Goal: Task Accomplishment & Management: Manage account settings

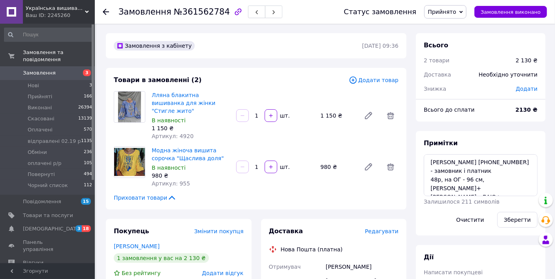
scroll to position [12, 0]
click at [30, 82] on span "Нові" at bounding box center [33, 85] width 11 height 7
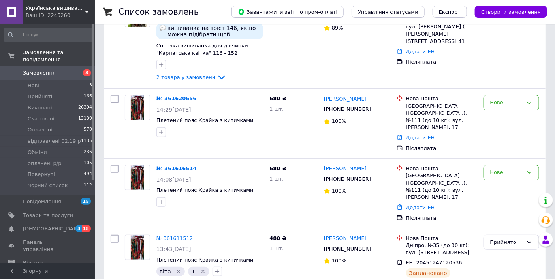
scroll to position [87, 0]
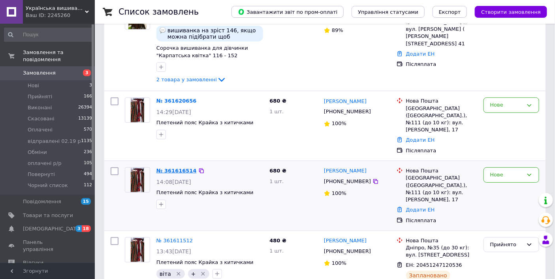
click at [174, 168] on link "№ 361616514" at bounding box center [177, 171] width 40 height 6
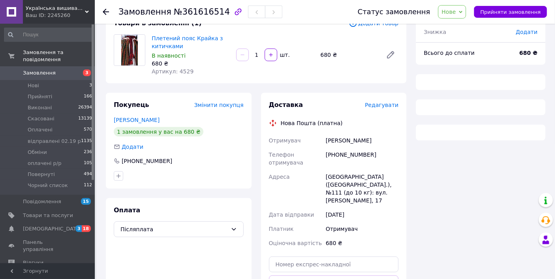
scroll to position [87, 0]
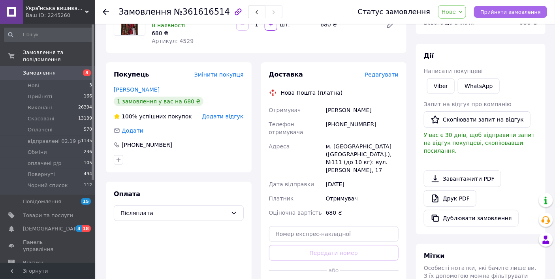
click at [502, 13] on span "Прийняти замовлення" at bounding box center [511, 12] width 60 height 6
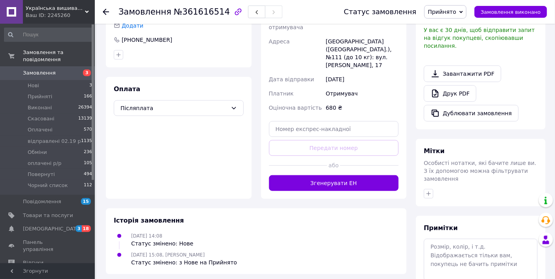
scroll to position [206, 0]
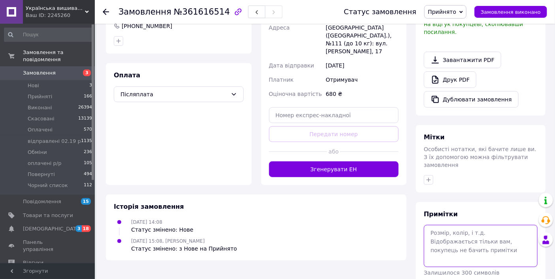
click at [468, 225] on textarea at bounding box center [481, 246] width 114 height 42
type textarea "Скидаю варіанти."
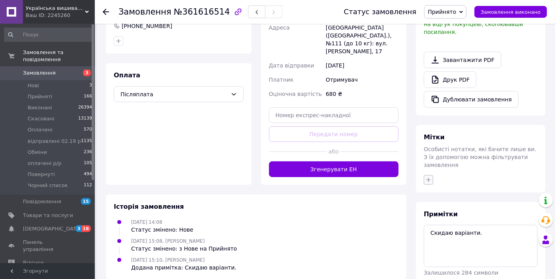
click at [429, 178] on icon "button" at bounding box center [429, 180] width 4 height 4
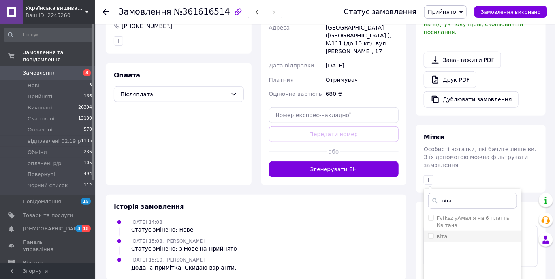
type input "віта"
click at [430, 234] on input "віта" at bounding box center [430, 236] width 5 height 5
checkbox input "true"
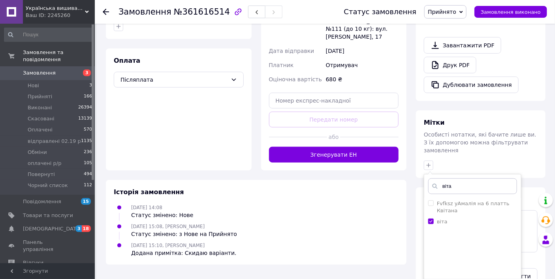
scroll to position [228, 0]
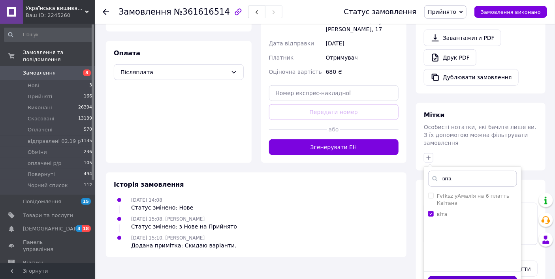
click at [476, 277] on button "Додати мітку" at bounding box center [472, 284] width 89 height 15
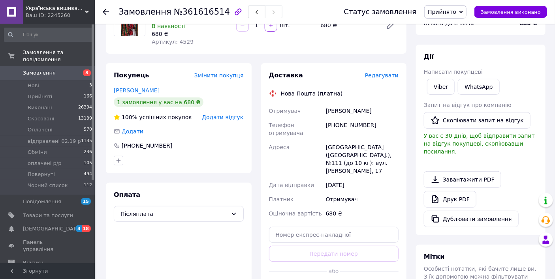
scroll to position [56, 0]
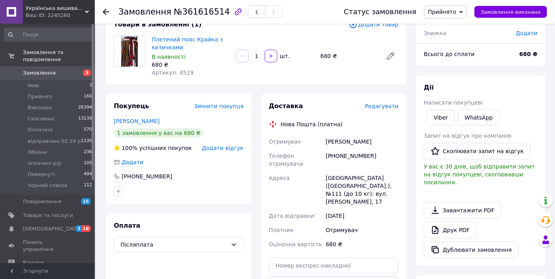
click at [42, 70] on span "Замовлення" at bounding box center [39, 73] width 33 height 7
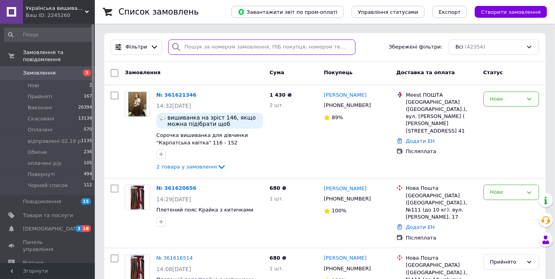
click at [315, 50] on input "search" at bounding box center [261, 47] width 187 height 15
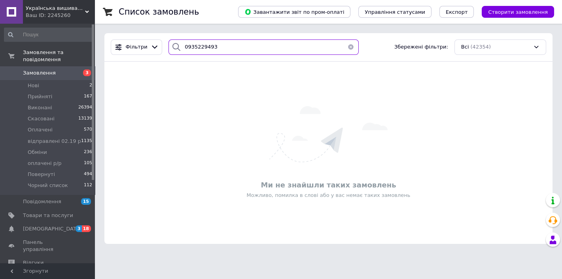
click at [225, 46] on input "0935229493" at bounding box center [263, 47] width 190 height 15
type input "0988294445"
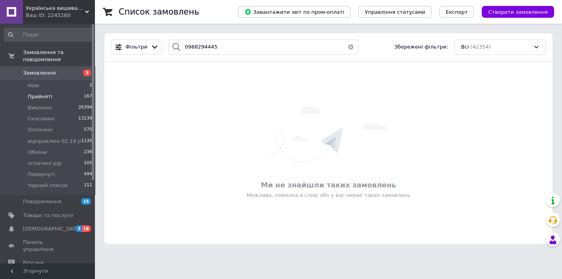
click at [46, 93] on span "Прийняті" at bounding box center [40, 96] width 25 height 7
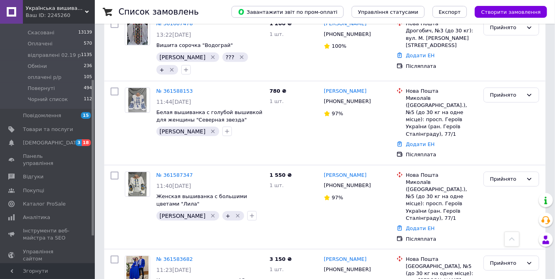
scroll to position [284, 0]
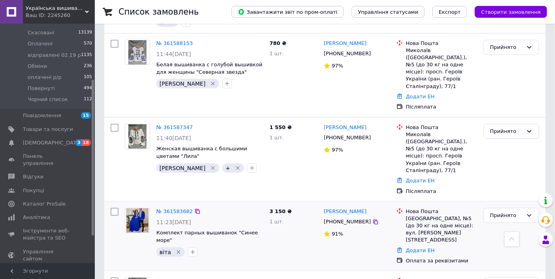
click at [179, 208] on div "№ 361583682" at bounding box center [175, 212] width 38 height 9
click at [179, 209] on link "№ 361583682" at bounding box center [175, 212] width 36 height 6
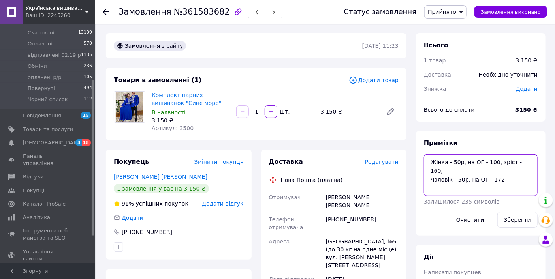
click at [514, 175] on textarea "Жінка - 50р, на ОГ - 100, зріст - 160, Чоловік - 50р, на ОГ - 172" at bounding box center [481, 176] width 114 height 42
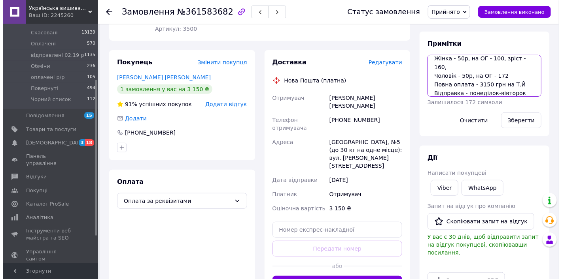
scroll to position [107, 0]
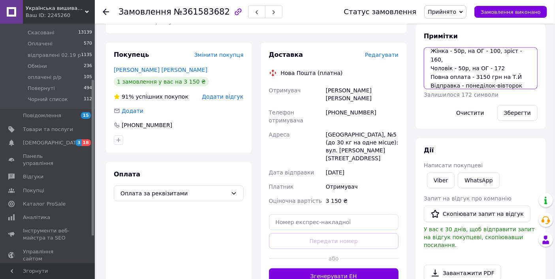
type textarea "Жінка - 50р, на ОГ - 100, зріст - 160, Чоловік - 50р, на ОГ - 172 Повна оплата …"
click at [380, 58] on span "Редагувати" at bounding box center [382, 55] width 34 height 6
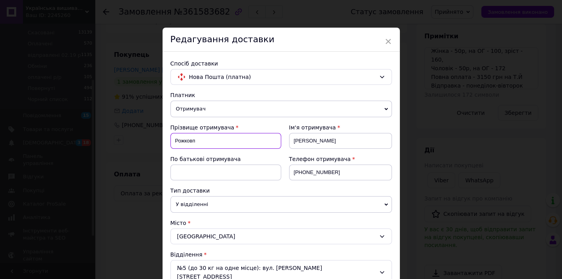
click at [231, 143] on input "Рожковп" at bounding box center [225, 141] width 111 height 16
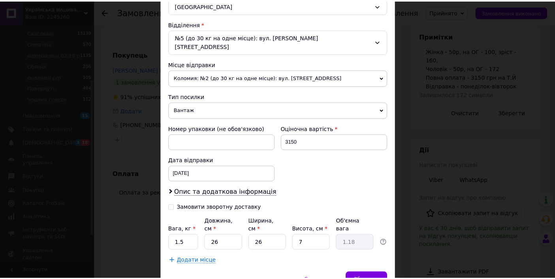
scroll to position [230, 0]
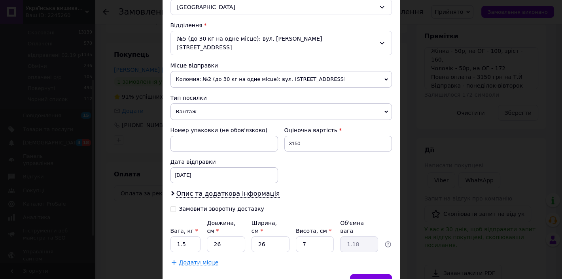
type input "Рожкова"
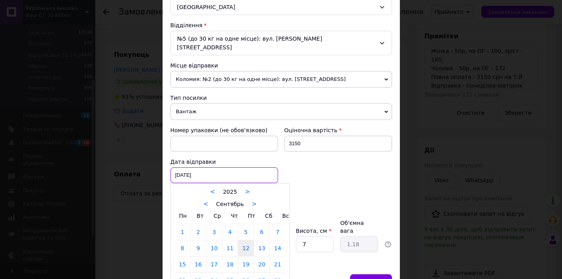
click at [218, 168] on div "12.09.2025 < 2025 > < Сентябрь > Пн Вт Ср Чт Пт Сб Вс 1 2 3 4 5 6 7 8 9 10 11 1…" at bounding box center [224, 176] width 108 height 16
click at [181, 257] on link "15" at bounding box center [182, 265] width 15 height 16
type input "15.09.2025"
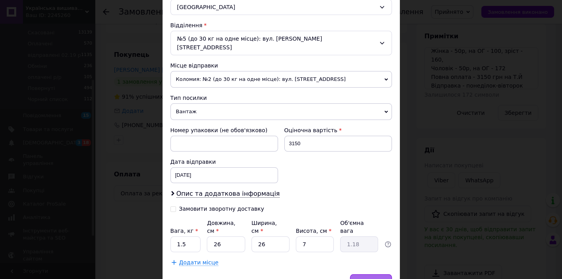
click at [372, 279] on span "Зберегти" at bounding box center [370, 282] width 25 height 6
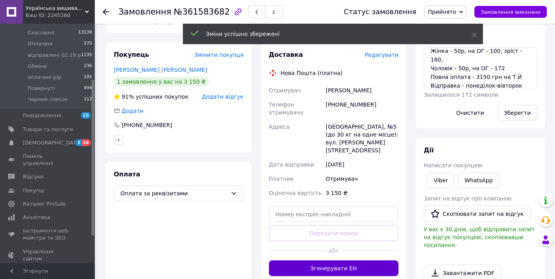
click at [378, 261] on button "Згенерувати ЕН" at bounding box center [334, 269] width 130 height 16
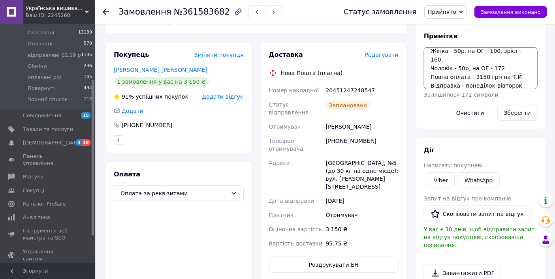
click at [517, 79] on textarea "Жінка - 50р, на ОГ - 100, зріст - 160, Чоловік - 50р, на ОГ - 172 Повна оплата …" at bounding box center [481, 68] width 114 height 42
type textarea "Жінка - 50р, на ОГ - 100, зріст - 160, Чоловік - 50р, на ОГ - 172 Повна оплата …"
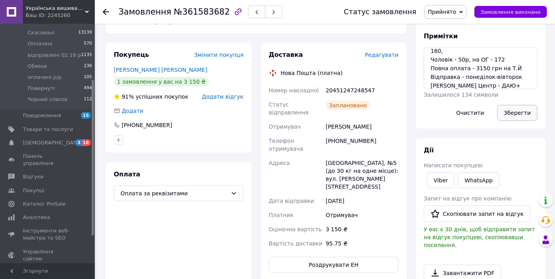
click at [522, 112] on button "Зберегти" at bounding box center [518, 113] width 40 height 16
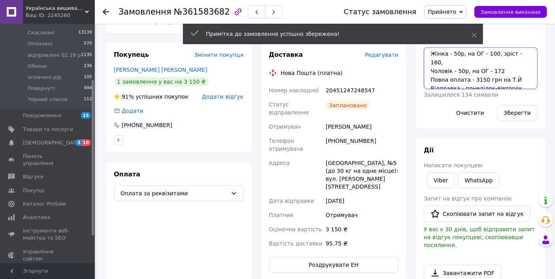
scroll to position [0, 0]
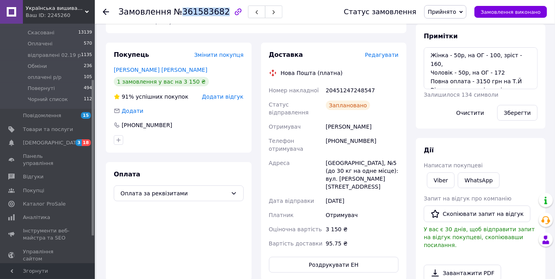
drag, startPoint x: 177, startPoint y: 15, endPoint x: 216, endPoint y: 11, distance: 38.5
click at [216, 11] on span "№361583682" at bounding box center [202, 11] width 56 height 9
copy span "361583682"
drag, startPoint x: 429, startPoint y: 54, endPoint x: 518, endPoint y: 66, distance: 89.7
click at [518, 66] on textarea "Жінка - 50р, на ОГ - 100, зріст - 160, Чоловік - 50р, на ОГ - 172 Повна оплата …" at bounding box center [481, 68] width 114 height 42
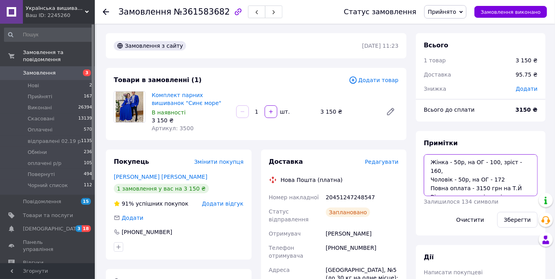
drag, startPoint x: 93, startPoint y: 99, endPoint x: 104, endPoint y: 29, distance: 70.4
click at [32, 82] on span "Нові" at bounding box center [33, 85] width 11 height 7
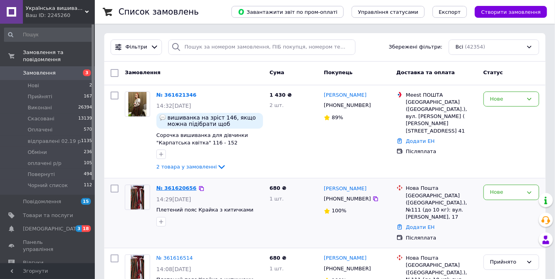
click at [165, 188] on link "№ 361620656" at bounding box center [177, 188] width 40 height 6
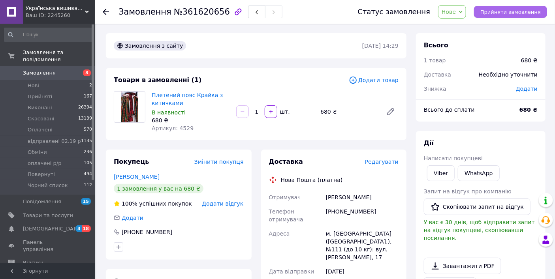
click at [503, 12] on span "Прийняти замовлення" at bounding box center [511, 12] width 60 height 6
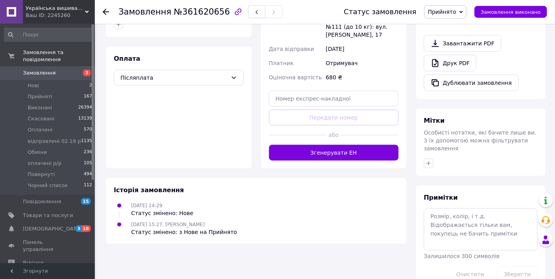
scroll to position [222, 0]
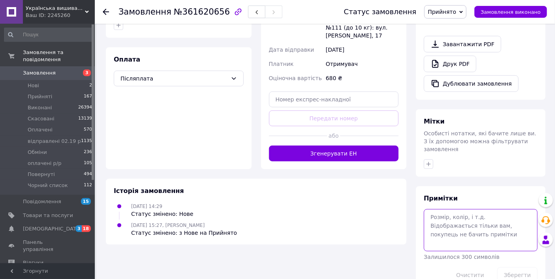
click at [489, 211] on textarea at bounding box center [481, 231] width 114 height 42
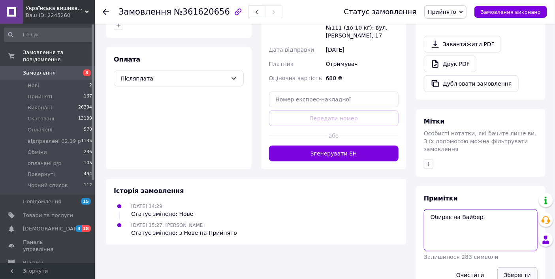
type textarea "Обирає на Вайбері"
click at [510, 268] on button "Зберегти" at bounding box center [518, 276] width 40 height 16
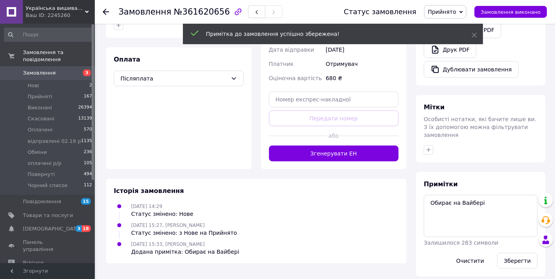
scroll to position [213, 0]
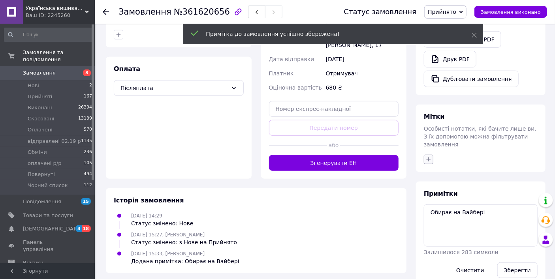
click at [428, 157] on icon "button" at bounding box center [429, 159] width 4 height 4
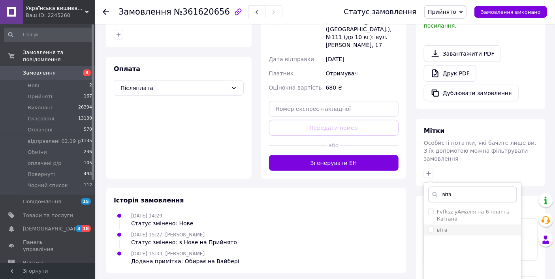
type input "віта"
click at [430, 227] on input "віта" at bounding box center [430, 229] width 5 height 5
checkbox input "true"
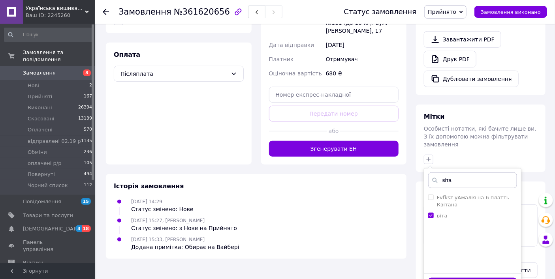
scroll to position [228, 0]
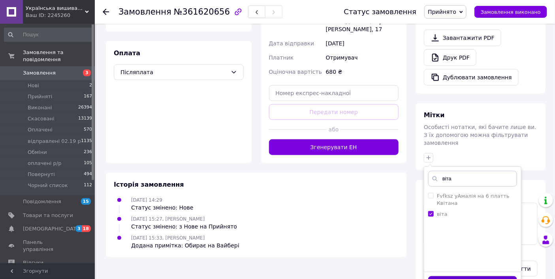
click at [484, 277] on button "Додати мітку" at bounding box center [472, 284] width 89 height 15
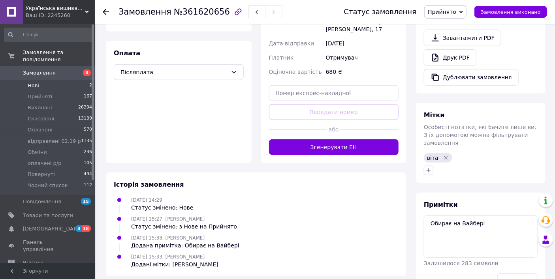
click at [32, 82] on span "Нові" at bounding box center [33, 85] width 11 height 7
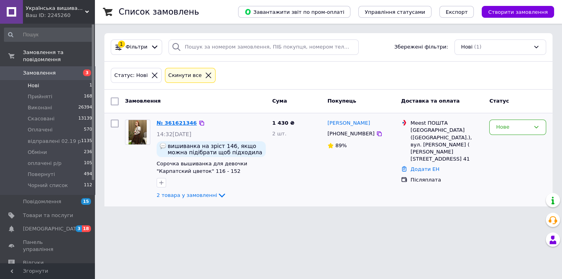
click at [170, 124] on link "№ 361621346" at bounding box center [177, 123] width 40 height 6
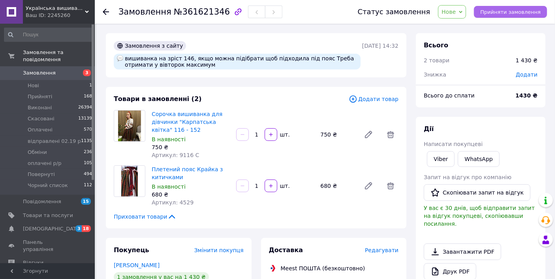
click at [505, 13] on span "Прийняти замовлення" at bounding box center [511, 12] width 60 height 6
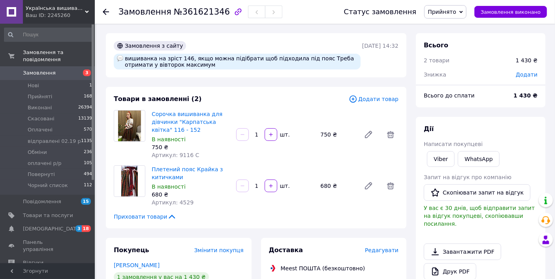
click at [66, 70] on span "Замовлення" at bounding box center [48, 73] width 50 height 7
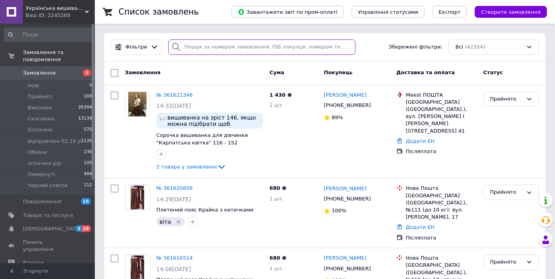
click at [253, 50] on input "search" at bounding box center [261, 47] width 187 height 15
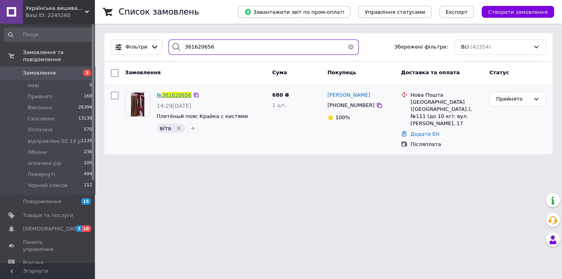
type input "361620656"
click at [171, 95] on span "361620656" at bounding box center [176, 95] width 29 height 6
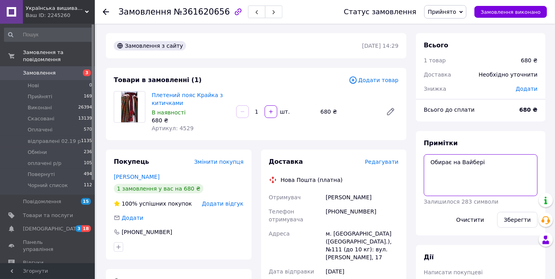
click at [491, 161] on textarea "Обирає на Вайбері" at bounding box center [481, 176] width 114 height 42
type textarea "Обирає на Вайбері очікую оплату - 680 грн"
click at [520, 219] on button "Зберегти" at bounding box center [518, 220] width 40 height 16
click at [54, 70] on span "Замовлення" at bounding box center [48, 73] width 50 height 7
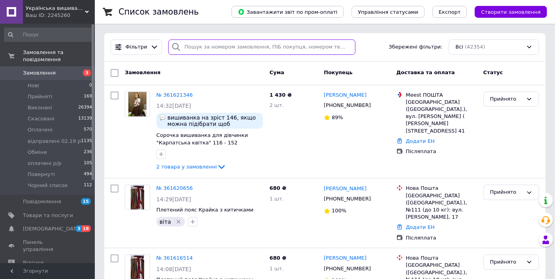
click at [213, 47] on input "search" at bounding box center [261, 47] width 187 height 15
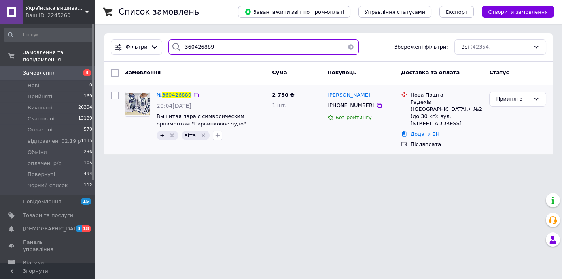
type input "360426889"
click at [171, 94] on span "360426889" at bounding box center [176, 95] width 29 height 6
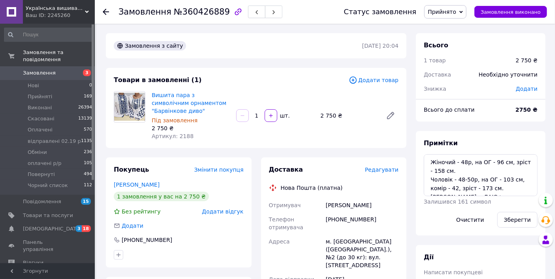
click at [523, 91] on span "Додати" at bounding box center [527, 89] width 22 height 6
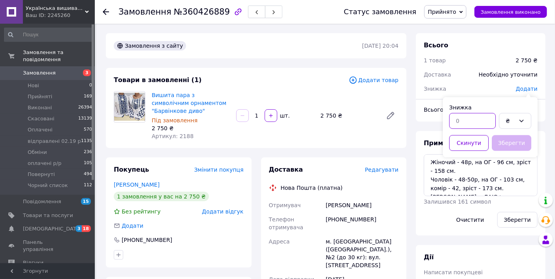
click at [479, 121] on input "text" at bounding box center [472, 121] width 47 height 16
type input "200"
click at [511, 145] on button "Зберегти" at bounding box center [512, 143] width 40 height 16
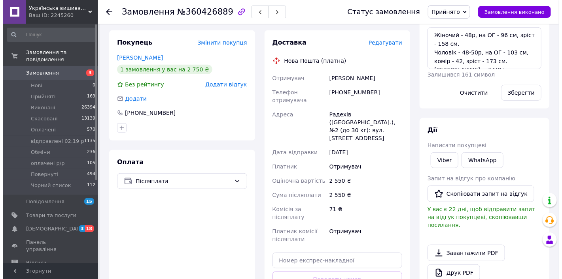
scroll to position [133, 0]
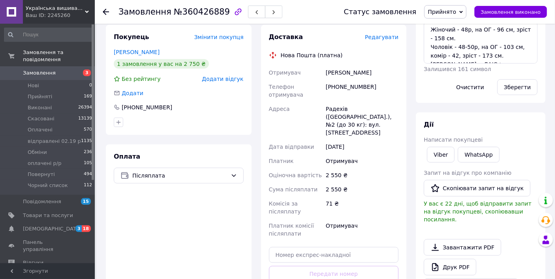
click at [383, 38] on span "Редагувати" at bounding box center [382, 37] width 34 height 6
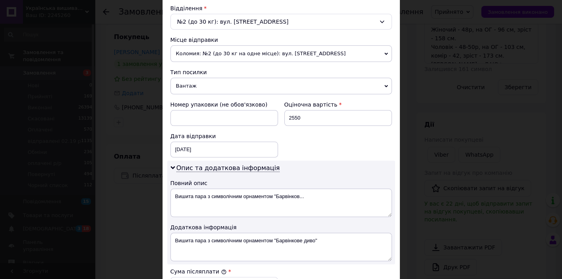
scroll to position [240, 0]
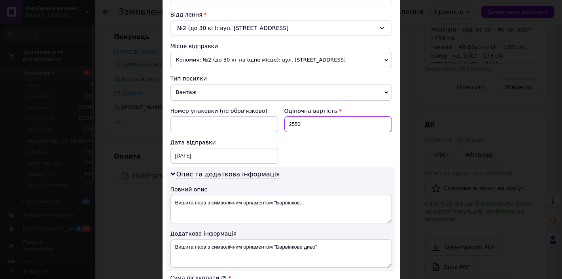
click at [292, 123] on input "2550" at bounding box center [338, 125] width 108 height 16
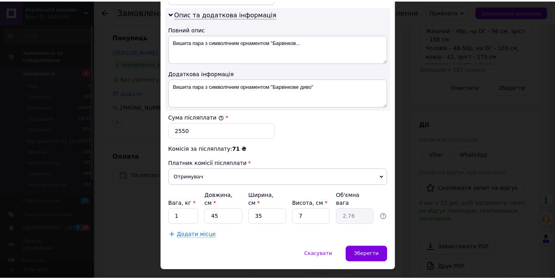
scroll to position [411, 0]
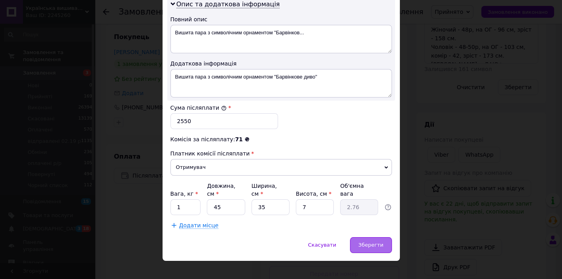
type input "2750"
click at [379, 242] on span "Зберегти" at bounding box center [370, 245] width 25 height 6
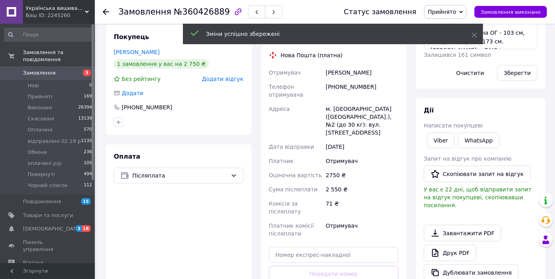
scroll to position [20, 0]
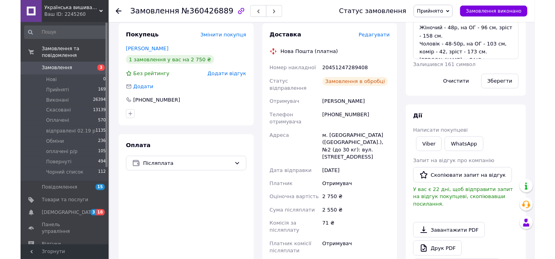
scroll to position [40, 0]
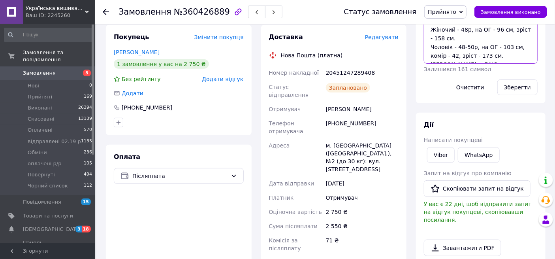
scroll to position [17, 0]
click at [481, 59] on textarea "Жіночий - 48р, на ОГ - 96 см, зріст - 158 см. Чоловік - 48-50р, на ОГ - 103 см,…" at bounding box center [481, 43] width 114 height 42
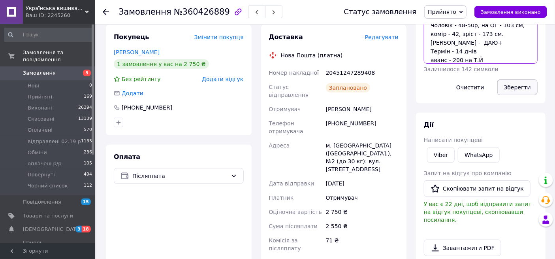
type textarea "Жіночий - 48р, на ОГ - 96 см, зріст - 158 см. Чоловік - 48-50р, на ОГ - 103 см,…"
click at [507, 89] on button "Зберегти" at bounding box center [518, 87] width 40 height 16
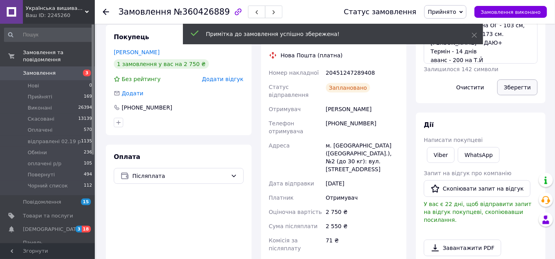
scroll to position [66, 0]
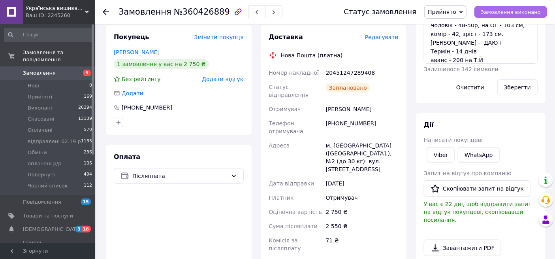
click at [514, 13] on span "Замовлення виконано" at bounding box center [511, 12] width 60 height 6
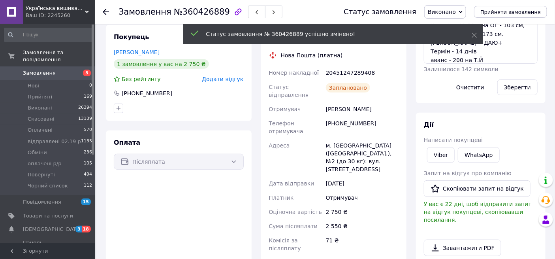
click at [58, 70] on span "Замовлення" at bounding box center [48, 73] width 50 height 7
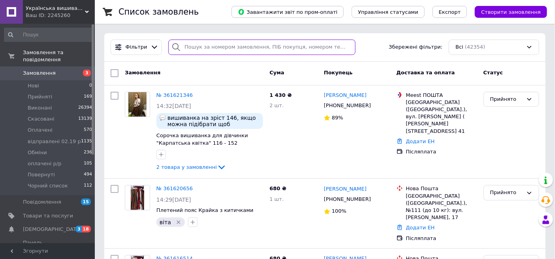
click at [213, 48] on input "search" at bounding box center [261, 47] width 187 height 15
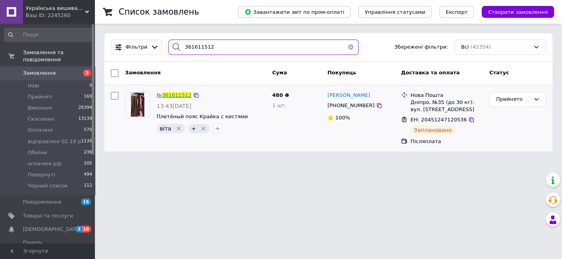
type input "361611512"
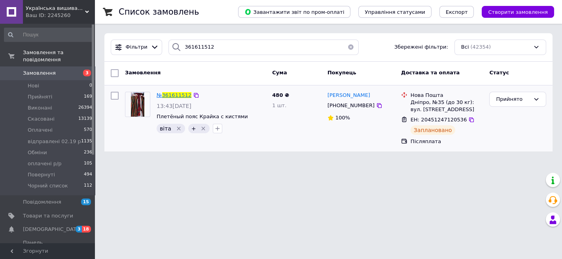
click at [180, 93] on span "361611512" at bounding box center [176, 95] width 29 height 6
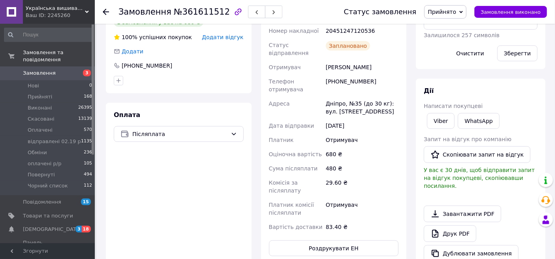
scroll to position [189, 0]
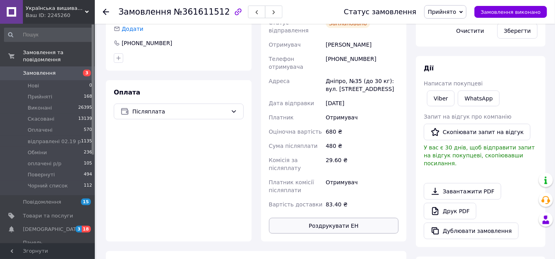
click at [356, 218] on button "Роздрукувати ЕН" at bounding box center [334, 226] width 130 height 16
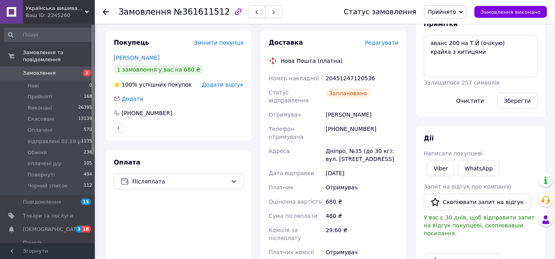
scroll to position [118, 0]
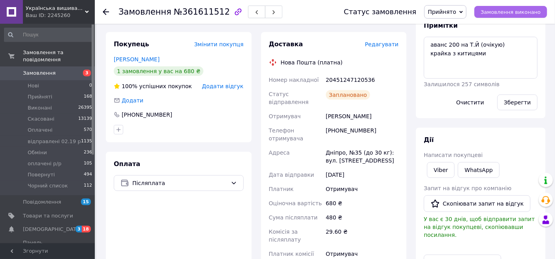
click at [520, 12] on span "Замовлення виконано" at bounding box center [511, 12] width 60 height 6
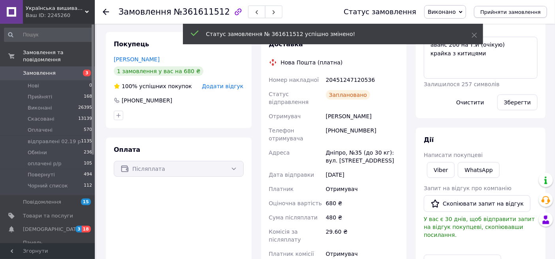
scroll to position [96, 0]
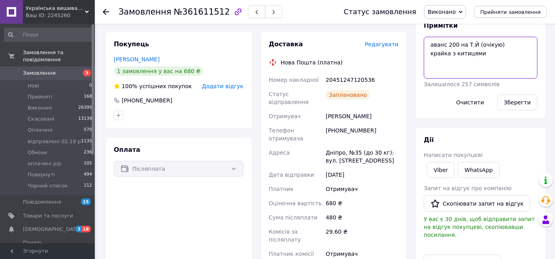
click at [493, 44] on textarea "аванс 200 на Т.Й (очікую) крайка з китицями" at bounding box center [481, 58] width 114 height 42
type textarea "аванс 200 на Т.Й ( Є+) крайка з китицями"
click at [527, 99] on button "Зберегти" at bounding box center [518, 102] width 40 height 16
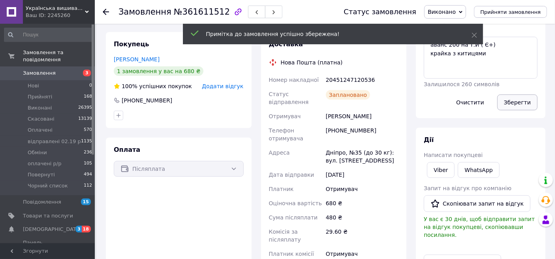
scroll to position [115, 0]
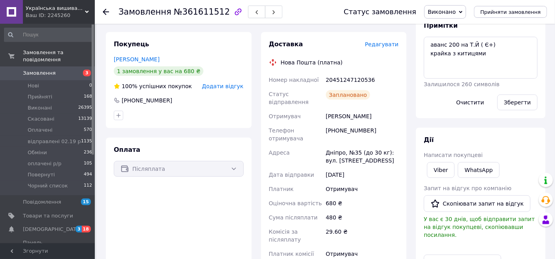
click at [50, 70] on span "Замовлення" at bounding box center [39, 73] width 33 height 7
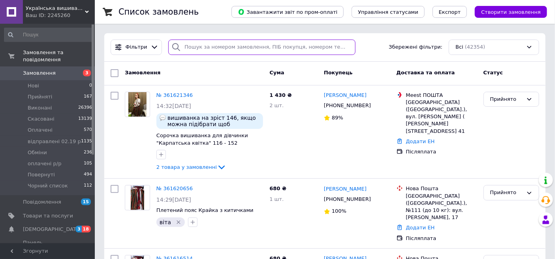
click at [228, 48] on input "search" at bounding box center [261, 47] width 187 height 15
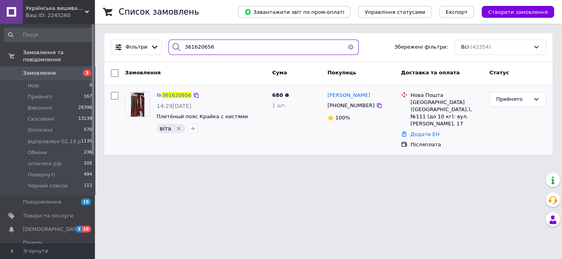
type input "361620656"
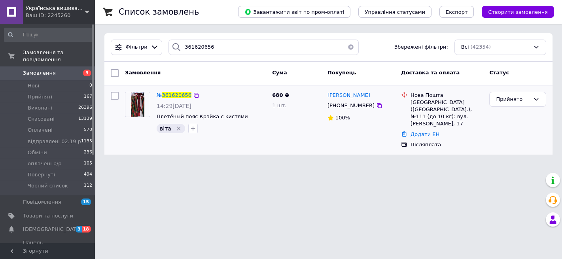
click at [172, 91] on div "№ 361620656" at bounding box center [174, 95] width 36 height 9
click at [172, 92] on span "361620656" at bounding box center [176, 95] width 29 height 6
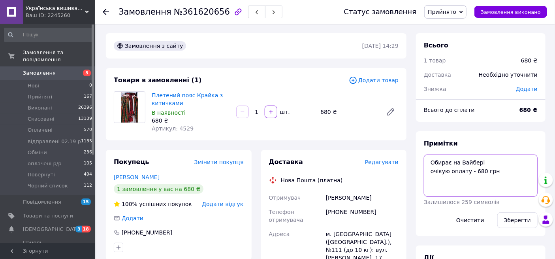
click at [481, 171] on textarea "Обирає на Вайбері очікую оплату - 680 грн" at bounding box center [481, 176] width 114 height 42
click at [502, 173] on textarea "Обирає на Вайбері очікую оплату - 680 грн" at bounding box center [481, 176] width 114 height 42
type textarea "Обирає на Вайбері"
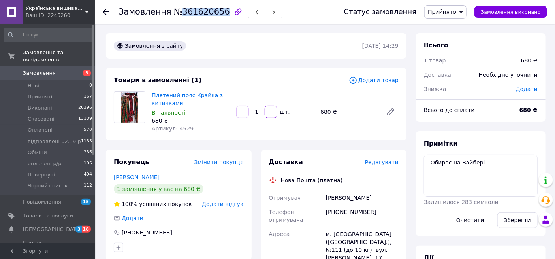
drag, startPoint x: 175, startPoint y: 9, endPoint x: 216, endPoint y: 13, distance: 41.3
click at [216, 13] on span "№361620656" at bounding box center [202, 11] width 56 height 9
copy span "361620656"
click at [31, 70] on span "Замовлення" at bounding box center [39, 73] width 33 height 7
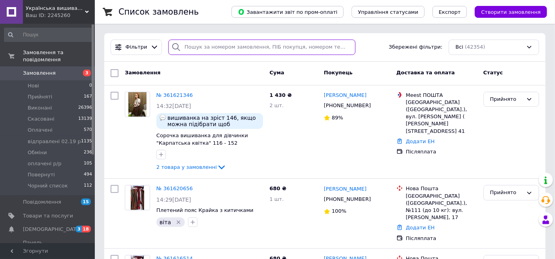
click at [233, 47] on input "search" at bounding box center [261, 47] width 187 height 15
paste input "361620656"
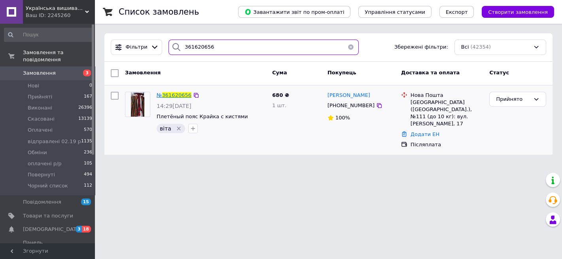
type input "361620656"
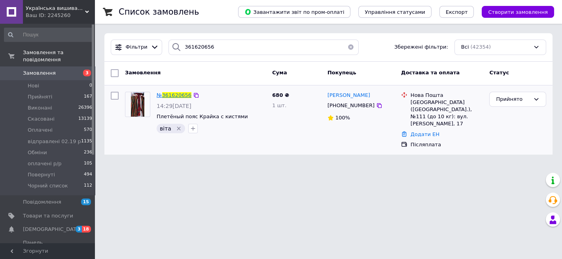
click at [170, 94] on span "361620656" at bounding box center [176, 95] width 29 height 6
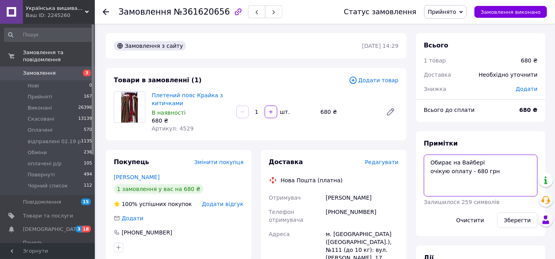
click at [497, 166] on textarea "Обирає на Вайбері очікую оплату - 680 грн" at bounding box center [481, 176] width 114 height 42
click at [498, 174] on textarea "Обирає на Вайбері очікую оплату - 680 грн" at bounding box center [481, 176] width 114 height 42
type textarea "Обирає на Вайбері очікую оплату - 680 грн на Т.Й (Є+)"
click at [525, 221] on button "Зберегти" at bounding box center [518, 220] width 40 height 16
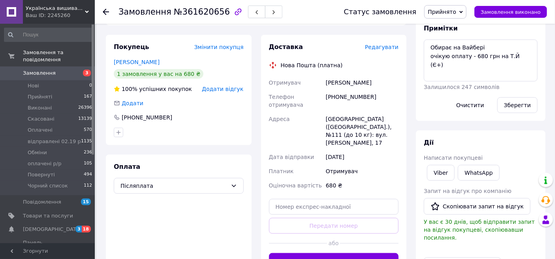
scroll to position [115, 0]
click at [326, 253] on button "Згенерувати ЕН" at bounding box center [334, 261] width 130 height 16
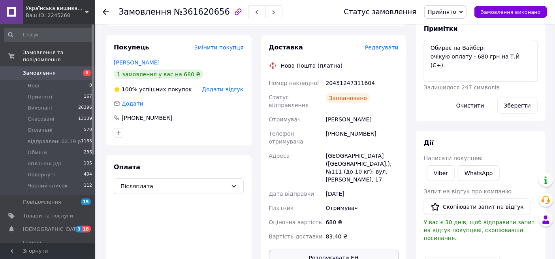
click at [325, 250] on button "Роздрукувати ЕН" at bounding box center [334, 258] width 130 height 16
click at [517, 11] on span "Замовлення виконано" at bounding box center [511, 12] width 60 height 6
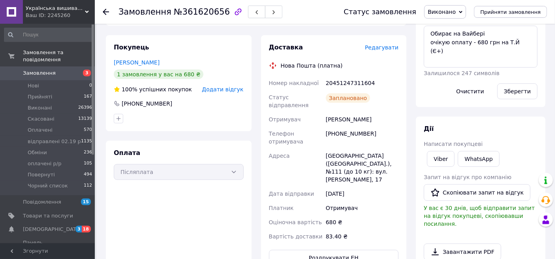
click at [32, 70] on span "Замовлення" at bounding box center [39, 73] width 33 height 7
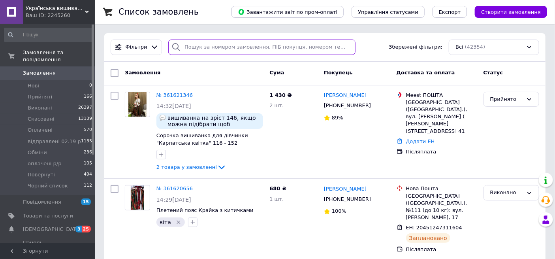
paste input "360487294"
type input "360487294"
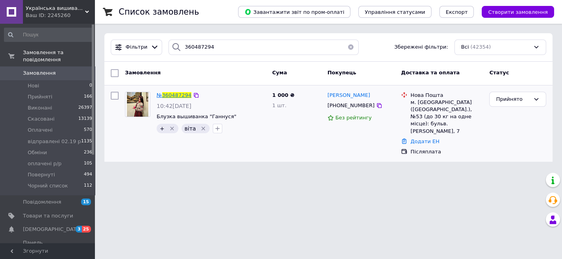
click at [181, 94] on span "360487294" at bounding box center [176, 95] width 29 height 6
click at [181, 94] on html "Українська вишиванка з Коломиї Ваш ID: 2245260 Сайт Українська вишиванка з Коло…" at bounding box center [281, 85] width 562 height 171
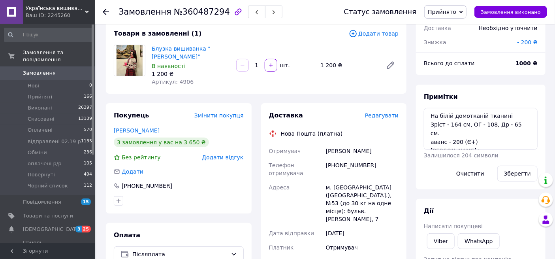
scroll to position [45, 0]
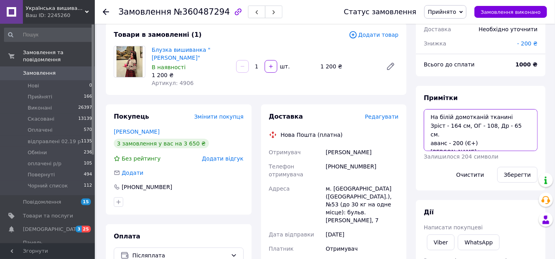
click at [481, 136] on textarea "На білій домотканій тканині Зріст - 164 см, ОГ - 108, Др - 65 см. аванс - 200 (…" at bounding box center [481, 130] width 114 height 42
click at [484, 134] on textarea "На білій домотканій тканині Зріст - 164 см, ОГ - 108, Др - 65 см. аванс - 200 (…" at bounding box center [481, 130] width 114 height 42
type textarea "На білій домотканій тканині Зріст - 164 см, ОГ - 108, Др - 65 см. аванс - 200 (…"
click at [520, 174] on button "Зберегти" at bounding box center [518, 175] width 40 height 16
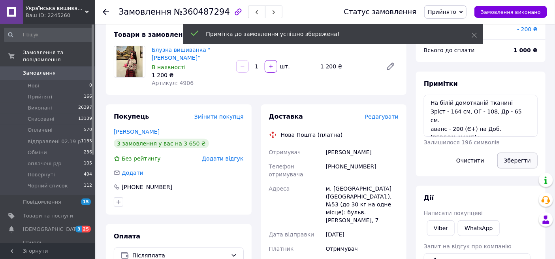
scroll to position [66, 0]
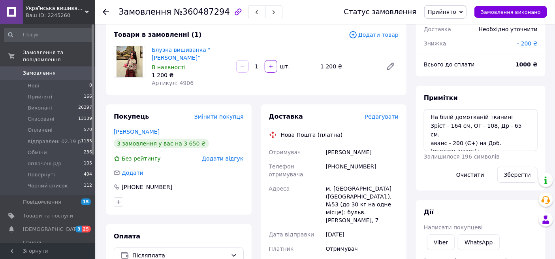
drag, startPoint x: 520, startPoint y: 174, endPoint x: 484, endPoint y: 196, distance: 41.8
click at [484, 196] on div "Всього 1 товар 1 200 ₴ Доставка Необхідно уточнити Знижка - 200 ₴ Всього до спл…" at bounding box center [481, 234] width 130 height 493
click at [457, 15] on span "Прийнято" at bounding box center [442, 12] width 28 height 6
click at [447, 63] on li "відправлені 02.19 р" at bounding box center [455, 63] width 61 height 12
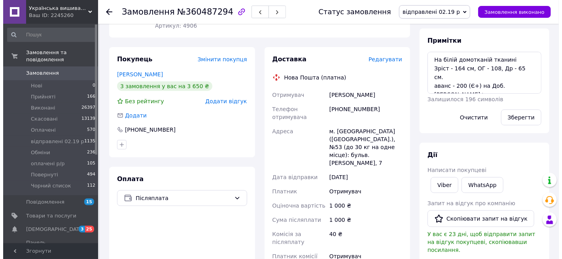
scroll to position [102, 0]
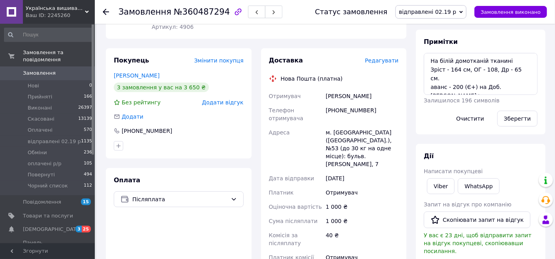
click at [383, 57] on span "Редагувати" at bounding box center [382, 60] width 34 height 6
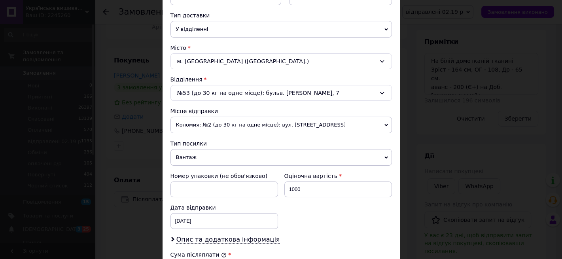
scroll to position [242, 0]
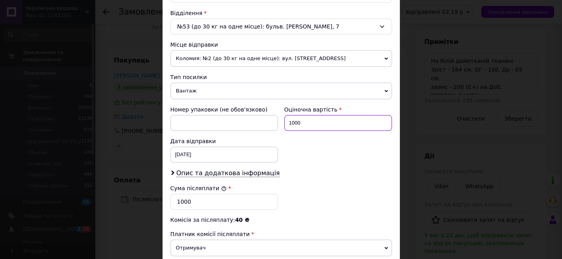
click at [294, 121] on input "1000" at bounding box center [338, 123] width 108 height 16
type input "1200"
click at [247, 158] on div "05.09.2025 < 2025 > < Сентябрь > Пн Вт Ср Чт Пт Сб Вс 1 2 3 4 5 6 7 8 9 10 11 1…" at bounding box center [224, 155] width 108 height 16
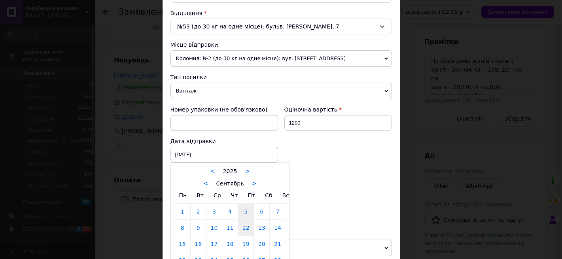
click at [248, 227] on link "12" at bounding box center [245, 228] width 15 height 16
type input "[DATE]"
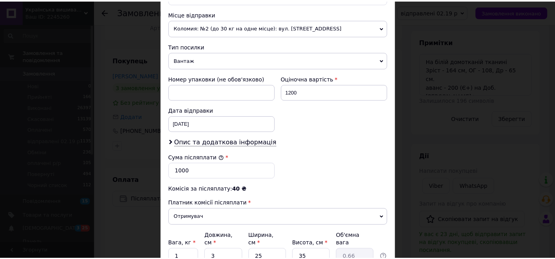
scroll to position [343, 0]
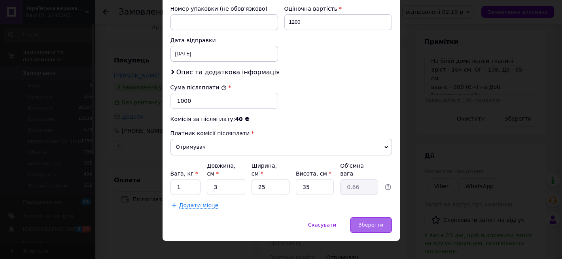
click at [361, 222] on span "Зберегти" at bounding box center [370, 225] width 25 height 6
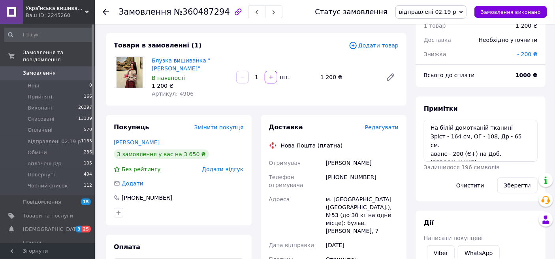
scroll to position [0, 0]
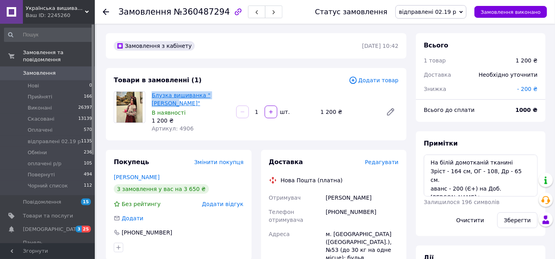
drag, startPoint x: 225, startPoint y: 92, endPoint x: 155, endPoint y: 94, distance: 70.0
click at [149, 92] on div "Блузка вишиванка "Ганнуся" В наявності 1 200 ₴ Артикул: 4906" at bounding box center [191, 112] width 85 height 44
copy link "Блузка вишиванка "Ганнуся""
click at [369, 208] on div "+380674397747" at bounding box center [363, 216] width 76 height 22
drag, startPoint x: 369, startPoint y: 208, endPoint x: 326, endPoint y: 209, distance: 43.1
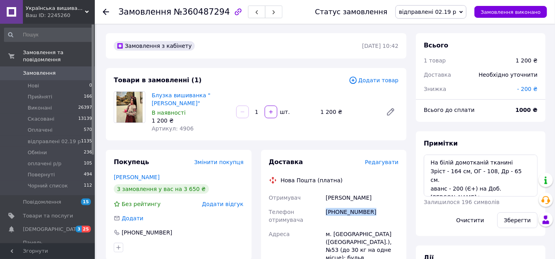
click at [326, 209] on div "+380674397747" at bounding box center [363, 216] width 76 height 22
copy div "+380674397747"
click at [476, 191] on textarea "На білій домотканій тканині Зріст - 164 см, ОГ - 108, Др - 65 см. аванс - 200 (…" at bounding box center [481, 176] width 114 height 42
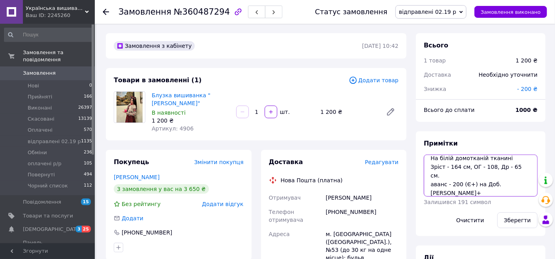
paste textarea "20451247328080"
type textarea "На білій домотканій тканині Зріст - 164 см, ОГ - 108, Др - 65 см. аванс - 200 (…"
click at [525, 220] on button "Зберегти" at bounding box center [518, 220] width 40 height 16
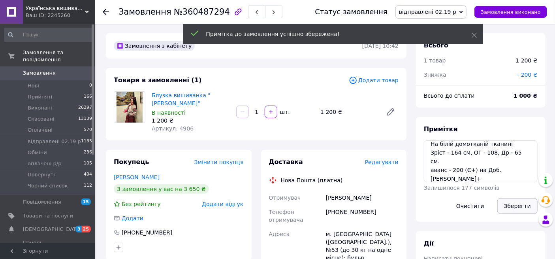
scroll to position [131, 0]
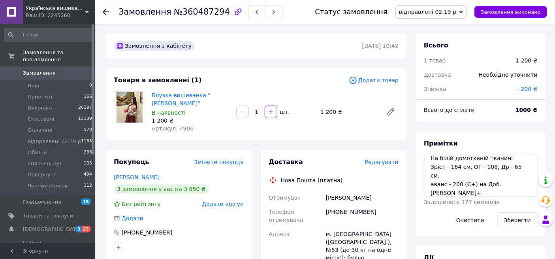
click at [70, 70] on span "Замовлення" at bounding box center [48, 73] width 50 height 7
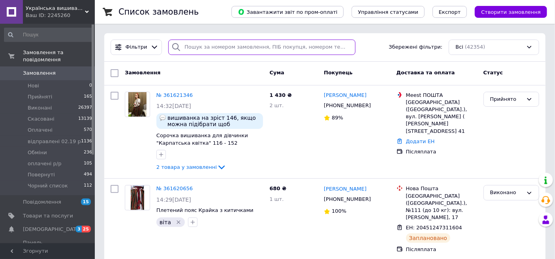
paste input "358733054"
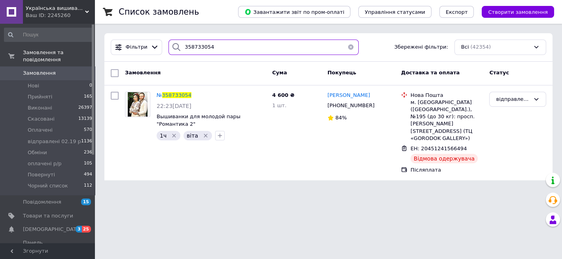
type input "358733054"
drag, startPoint x: 261, startPoint y: 46, endPoint x: 178, endPoint y: 41, distance: 82.8
click at [178, 41] on div "358733054" at bounding box center [263, 47] width 190 height 15
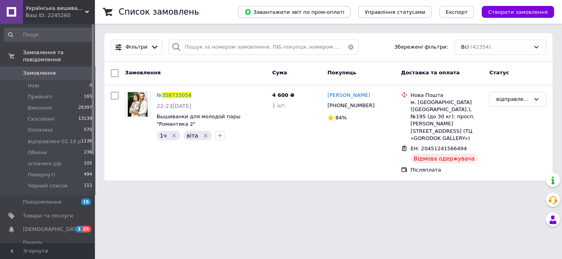
click at [178, 41] on div at bounding box center [176, 47] width 16 height 15
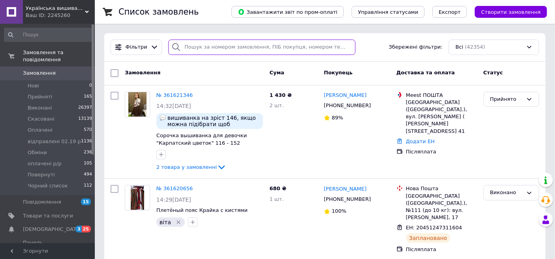
paste input "360059676"
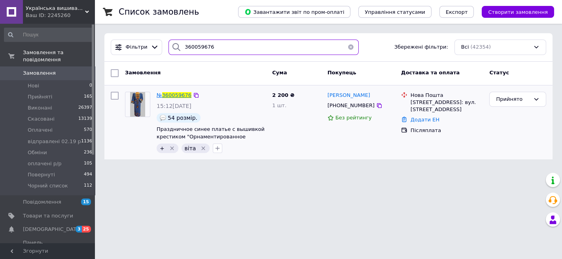
type input "360059676"
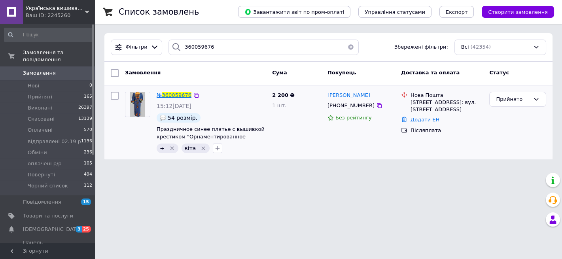
click at [179, 94] on span "360059676" at bounding box center [176, 95] width 29 height 6
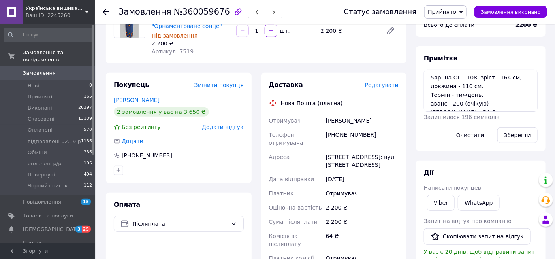
scroll to position [86, 0]
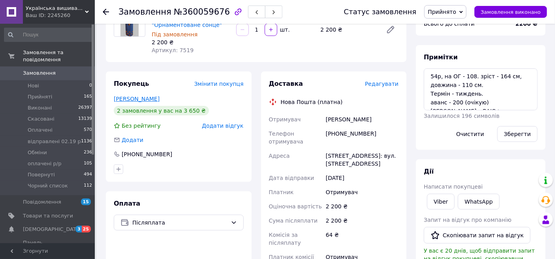
click at [148, 98] on link "Алексєєнко Алла" at bounding box center [137, 99] width 46 height 6
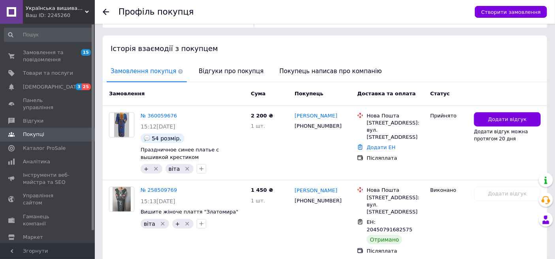
scroll to position [163, 0]
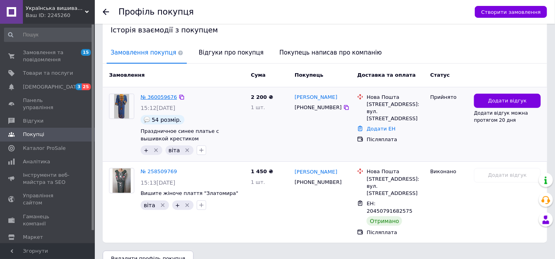
click at [153, 97] on link "№ 360059676" at bounding box center [159, 97] width 36 height 6
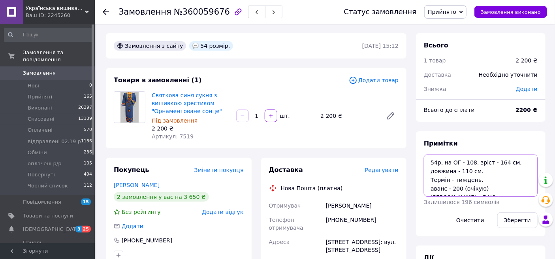
click at [488, 189] on textarea "54р, на ОГ - 108. зріст - 164 см, довжина - 110 см. Термін - тиждень. аванс - 2…" at bounding box center [481, 176] width 114 height 42
type textarea "54р, на ОГ - 108. зріст - 164 см, довжина - 110 см. Термін - тиждень. аванс - 2…"
click at [518, 222] on button "Зберегти" at bounding box center [518, 220] width 40 height 16
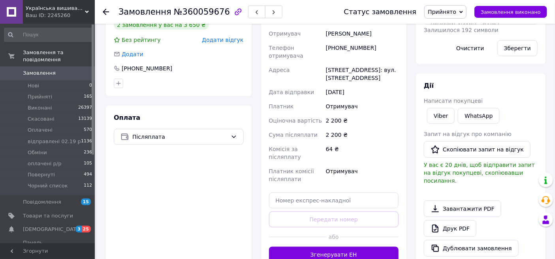
scroll to position [206, 0]
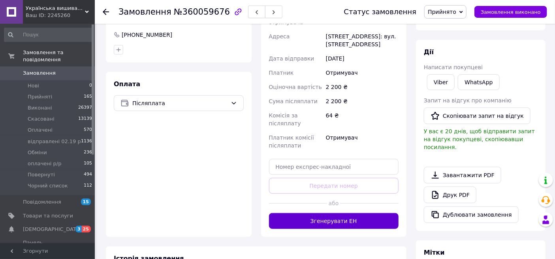
click at [382, 213] on button "Згенерувати ЕН" at bounding box center [334, 221] width 130 height 16
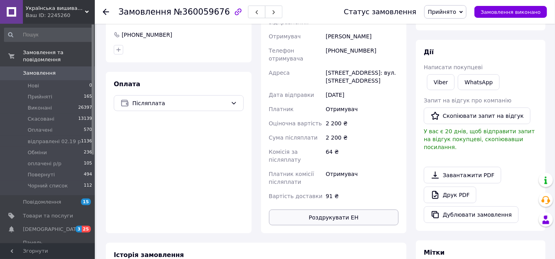
click at [358, 210] on button "Роздрукувати ЕН" at bounding box center [334, 218] width 130 height 16
click at [361, 210] on button "Роздрукувати ЕН" at bounding box center [334, 218] width 130 height 16
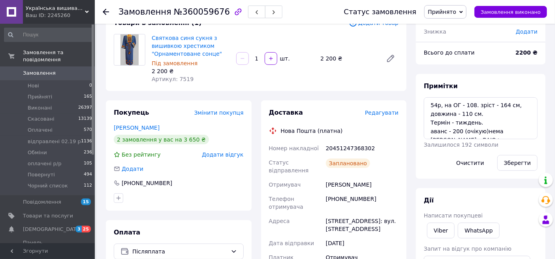
scroll to position [24, 0]
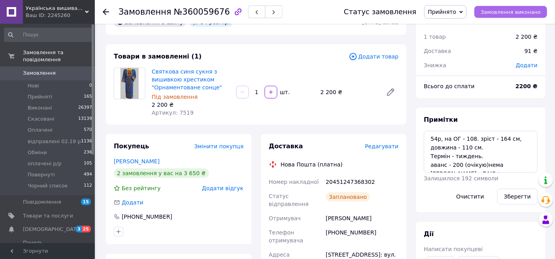
click at [519, 13] on span "Замовлення виконано" at bounding box center [511, 12] width 60 height 6
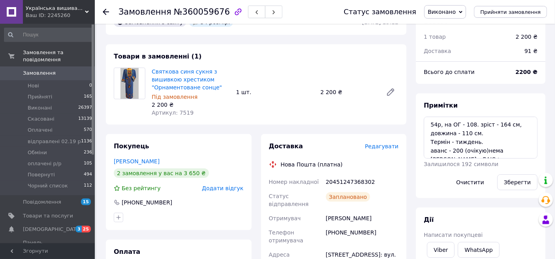
click at [38, 70] on span "Замовлення" at bounding box center [39, 73] width 33 height 7
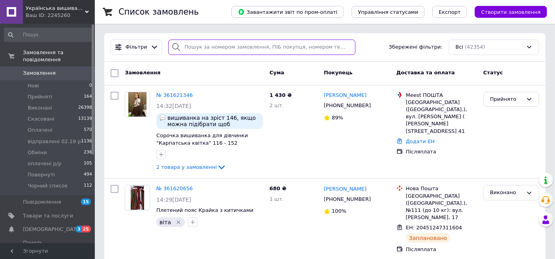
click at [245, 47] on input "search" at bounding box center [261, 47] width 187 height 15
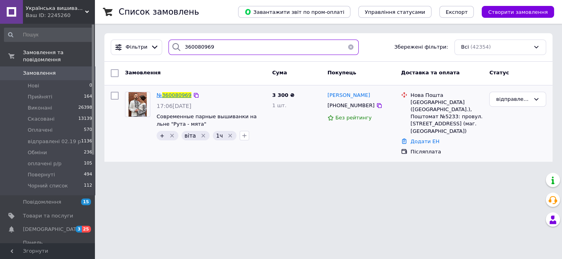
type input "360080969"
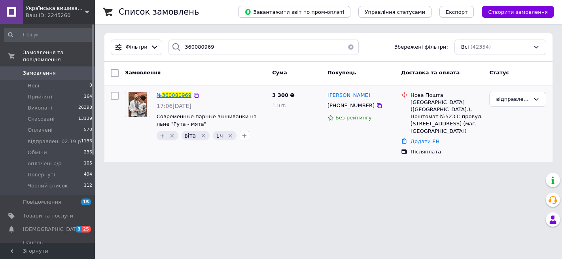
click at [183, 98] on span "360080969" at bounding box center [176, 95] width 29 height 6
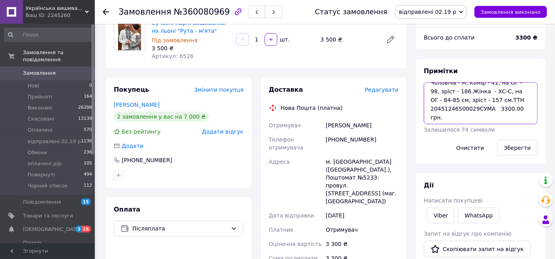
scroll to position [15, 0]
drag, startPoint x: 472, startPoint y: 109, endPoint x: 428, endPoint y: 109, distance: 43.9
click at [428, 109] on textarea "Віра - ДАЮ+ Чоловіча - М, комір - 41, на ОГ - 98, зріст - 186.Жінка - ХС-С, на …" at bounding box center [481, 103] width 114 height 42
click at [42, 66] on link "Замовлення 0" at bounding box center [48, 72] width 97 height 13
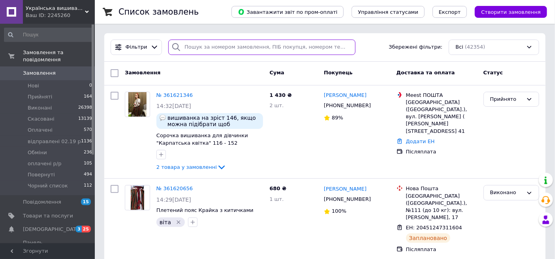
click at [226, 50] on input "search" at bounding box center [261, 47] width 187 height 15
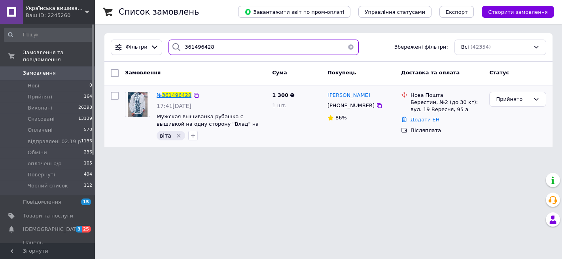
type input "361496428"
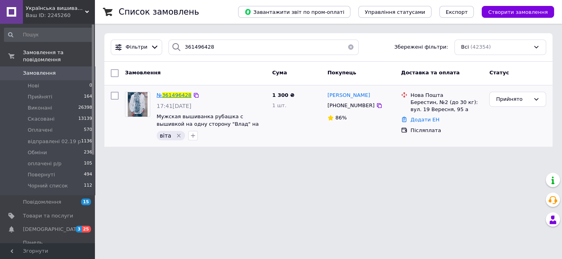
click at [177, 96] on span "361496428" at bounding box center [176, 95] width 29 height 6
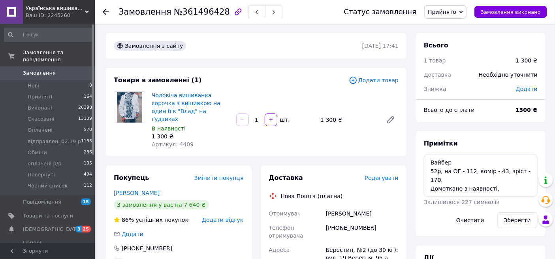
click at [372, 79] on span "Додати товар" at bounding box center [374, 80] width 50 height 9
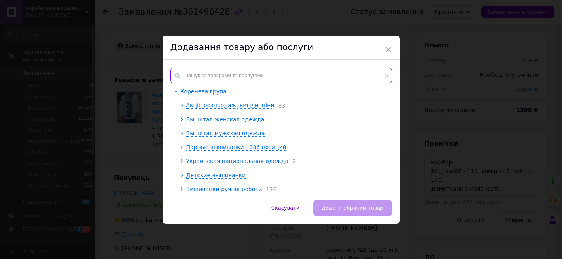
click at [321, 77] on input "text" at bounding box center [280, 76] width 221 height 16
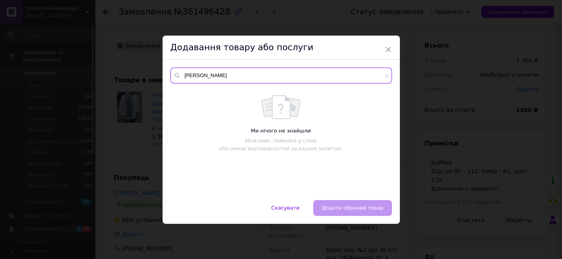
type input "василь"
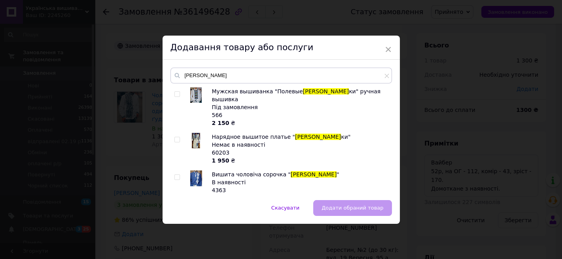
click at [174, 175] on input "checkbox" at bounding box center [176, 177] width 5 height 5
checkbox input "true"
click at [348, 206] on span "Додати обраний товар" at bounding box center [352, 208] width 62 height 6
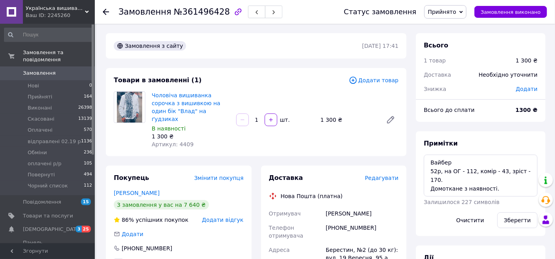
click at [383, 81] on span "Додати товар" at bounding box center [374, 80] width 50 height 9
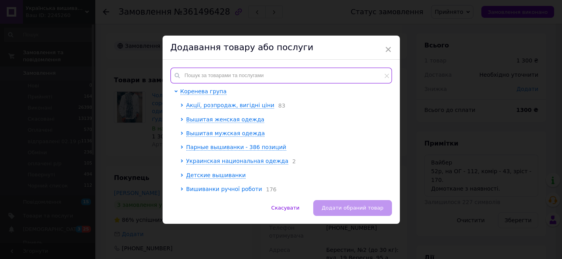
click at [328, 76] on input "text" at bounding box center [280, 76] width 221 height 16
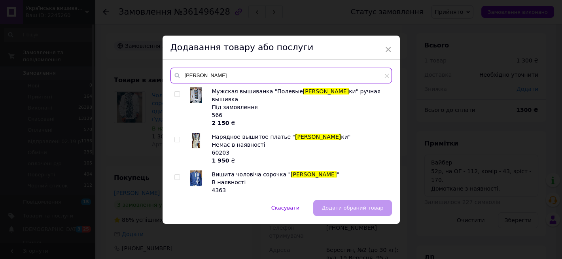
type input "василь"
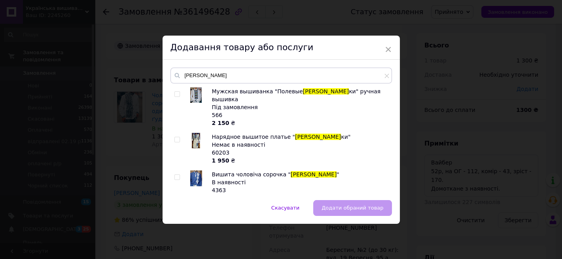
click at [174, 175] on input "checkbox" at bounding box center [176, 177] width 5 height 5
checkbox input "true"
click at [368, 206] on span "Додати обраний товар" at bounding box center [352, 208] width 62 height 6
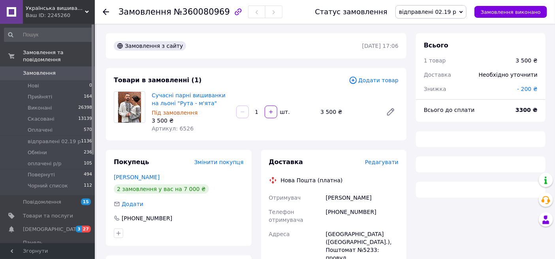
click at [62, 70] on span "Замовлення" at bounding box center [48, 73] width 50 height 7
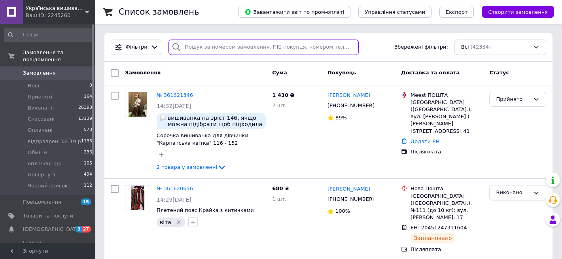
click at [253, 49] on input "search" at bounding box center [263, 47] width 190 height 15
click at [253, 47] on input "ромак" at bounding box center [263, 47] width 190 height 15
click at [249, 47] on input "ромак" at bounding box center [263, 47] width 190 height 15
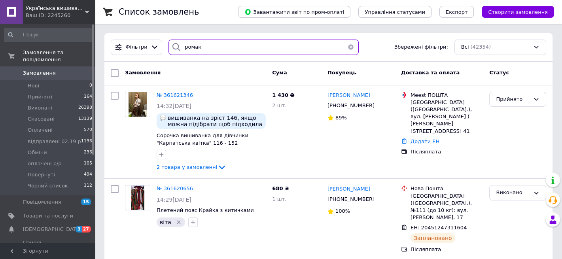
type input "ромак"
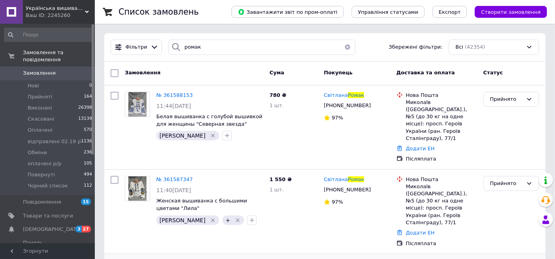
click at [177, 259] on span "№ 360492143" at bounding box center [175, 263] width 36 height 6
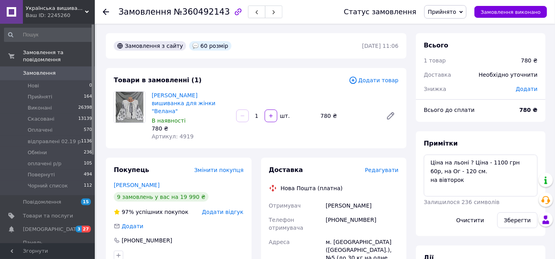
click at [56, 70] on span "Замовлення" at bounding box center [48, 73] width 50 height 7
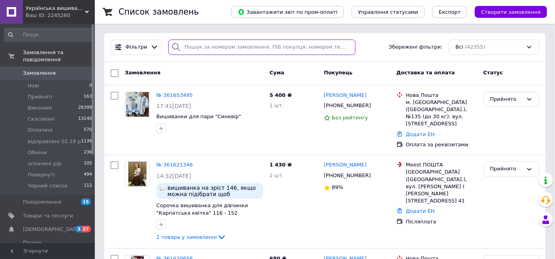
paste input "357568618"
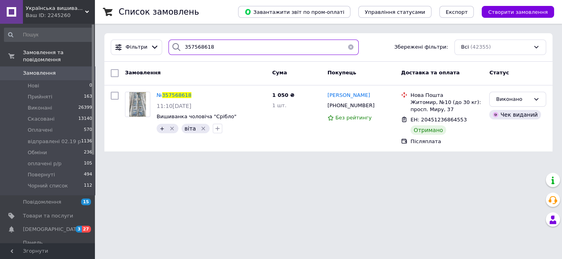
type input "357568618"
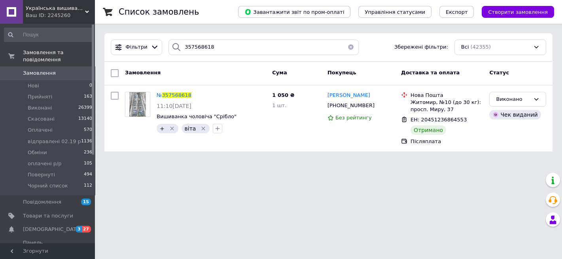
click at [40, 70] on span "Замовлення" at bounding box center [39, 73] width 33 height 7
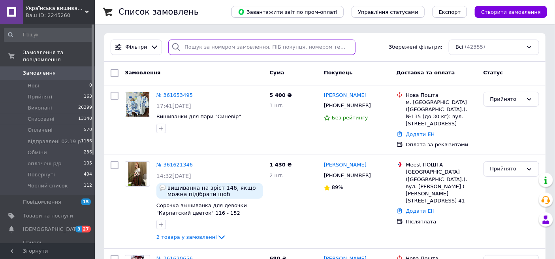
click at [323, 47] on input "search" at bounding box center [261, 47] width 187 height 15
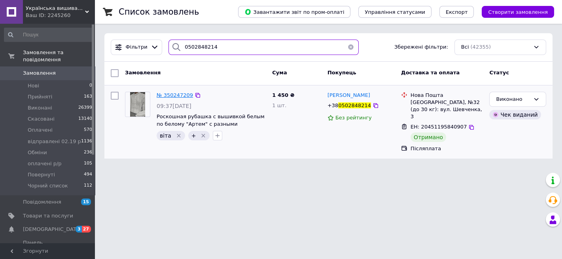
type input "0502848214"
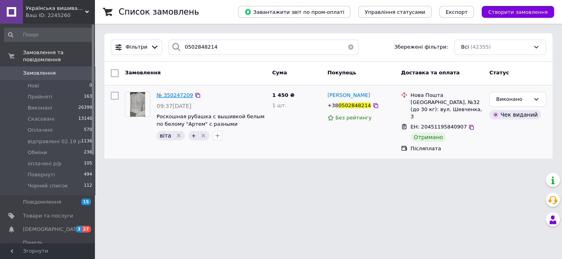
click at [168, 94] on span "№ 350247209" at bounding box center [175, 95] width 36 height 6
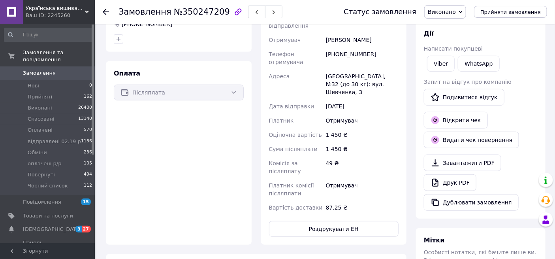
scroll to position [213, 0]
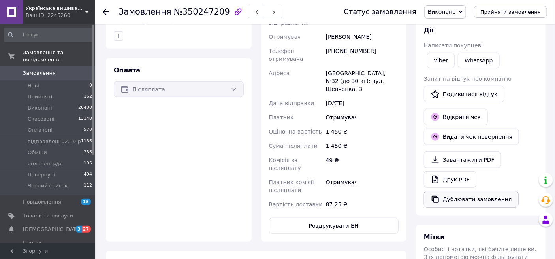
click at [479, 200] on button "Дублювати замовлення" at bounding box center [471, 199] width 95 height 17
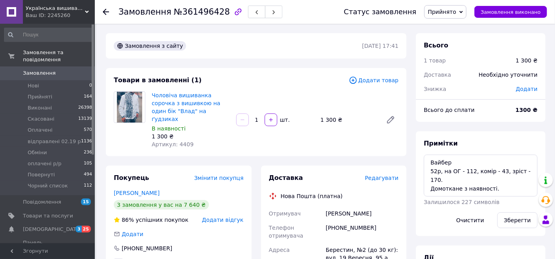
click at [383, 81] on span "Додати товар" at bounding box center [374, 80] width 50 height 9
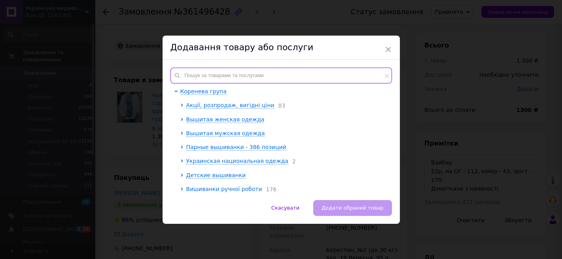
click at [315, 76] on input "text" at bounding box center [280, 76] width 221 height 16
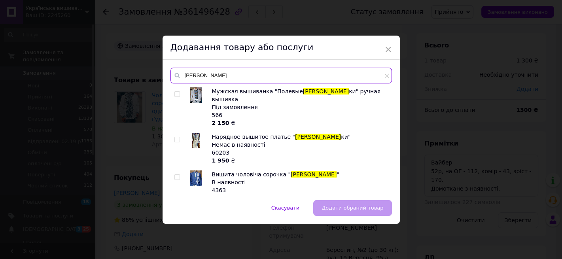
type input "[PERSON_NAME]"
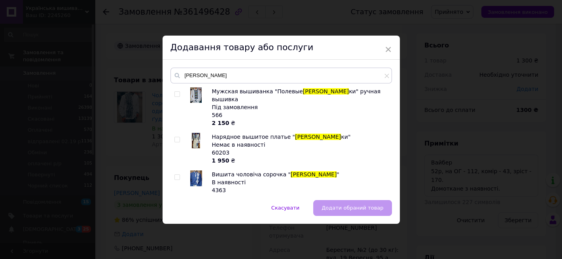
click at [176, 175] on input "checkbox" at bounding box center [176, 177] width 5 height 5
checkbox input "true"
click at [354, 202] on button "Додати обраний товар" at bounding box center [352, 208] width 78 height 16
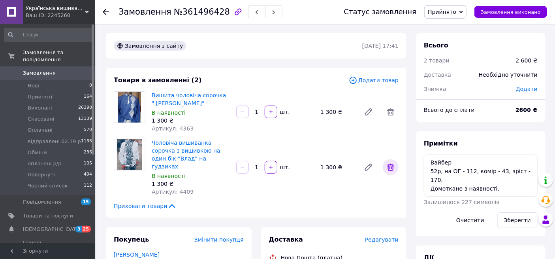
click at [391, 163] on icon at bounding box center [390, 166] width 9 height 9
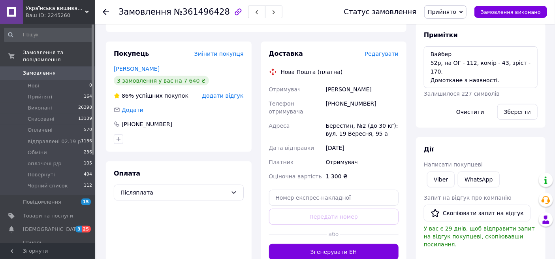
scroll to position [106, 0]
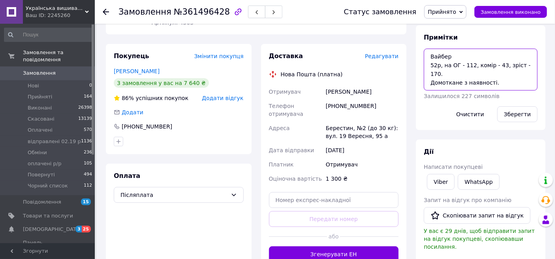
click at [507, 80] on textarea "Вайбер 52р, на ОГ - 112, комір - 43, зріст - 170. Домоткане з наявності." at bounding box center [481, 70] width 114 height 42
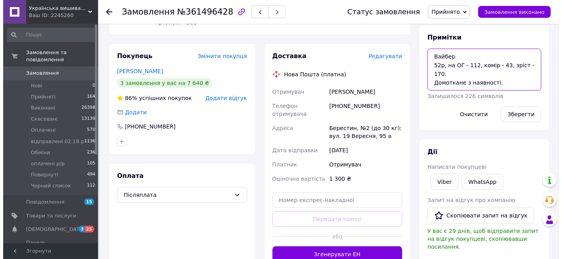
scroll to position [4, 0]
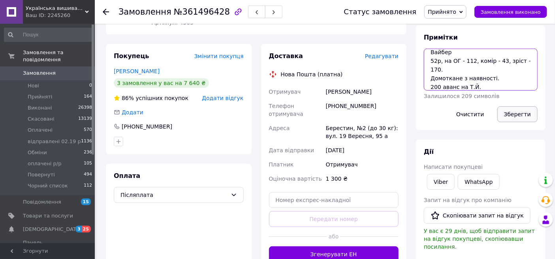
type textarea "Вайбер 52р, на ОГ - 112, комір - 43, зріст - 170. Домоткане з наявності. 200 ав…"
click at [527, 112] on button "Зберегти" at bounding box center [518, 114] width 40 height 16
click at [380, 57] on span "Редагувати" at bounding box center [382, 56] width 34 height 6
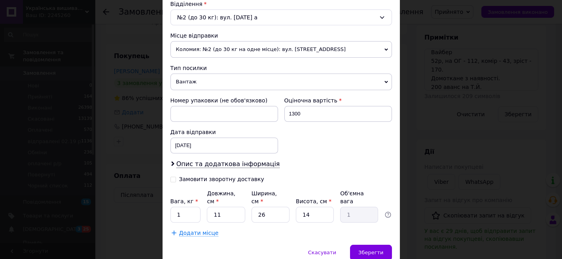
scroll to position [260, 0]
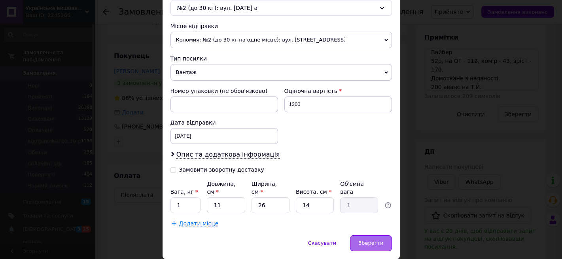
click at [366, 240] on span "Зберегти" at bounding box center [370, 243] width 25 height 6
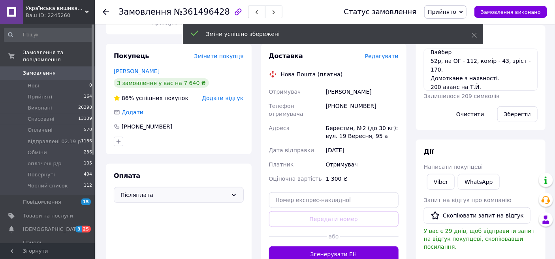
click at [167, 199] on div "Післяплата" at bounding box center [179, 195] width 130 height 16
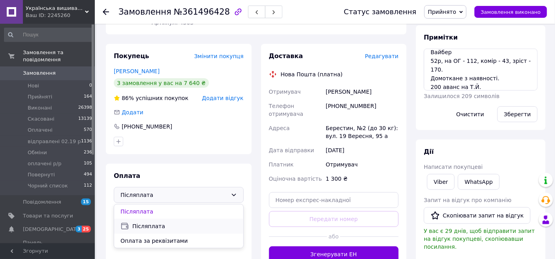
click at [148, 226] on span "Післяплата" at bounding box center [184, 226] width 105 height 8
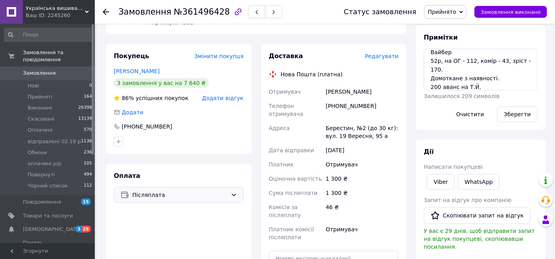
click at [391, 56] on span "Редагувати" at bounding box center [382, 56] width 34 height 6
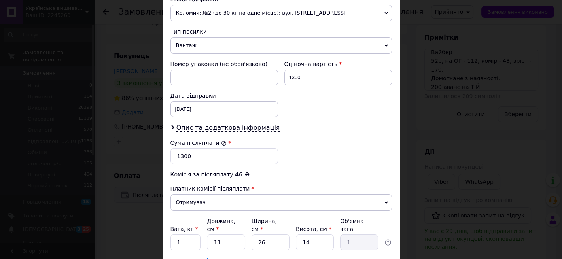
scroll to position [289, 0]
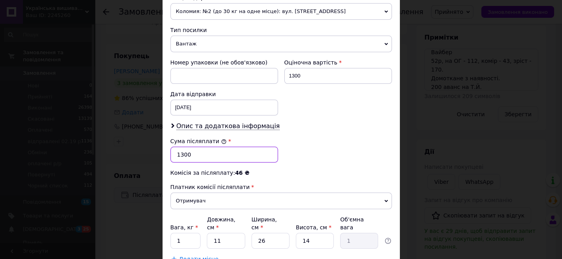
click at [181, 154] on input "1300" at bounding box center [224, 155] width 108 height 16
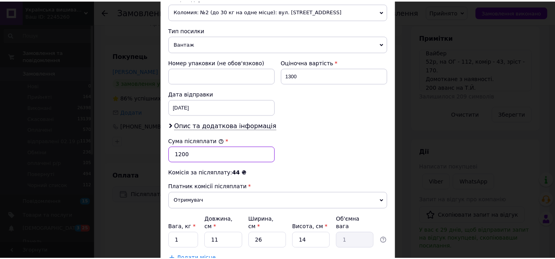
scroll to position [343, 0]
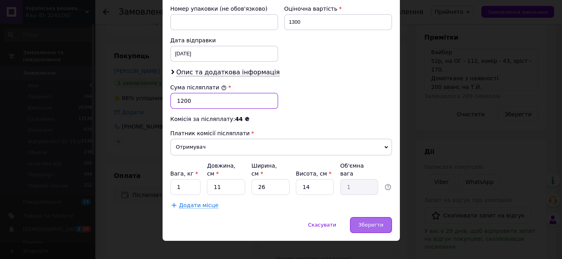
type input "1200"
click at [375, 222] on span "Зберегти" at bounding box center [370, 225] width 25 height 6
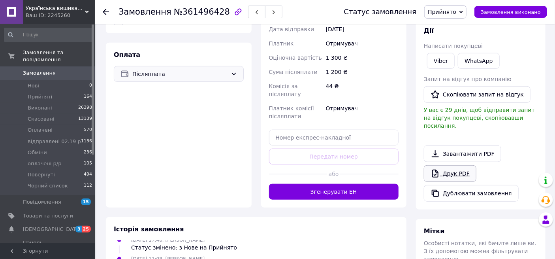
scroll to position [225, 0]
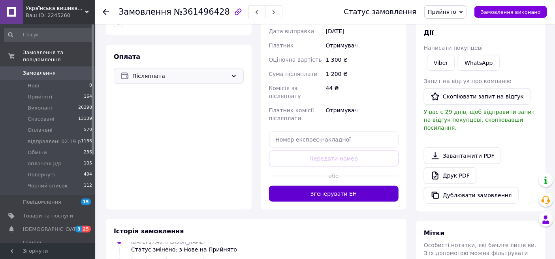
click at [364, 186] on button "Згенерувати ЕН" at bounding box center [334, 194] width 130 height 16
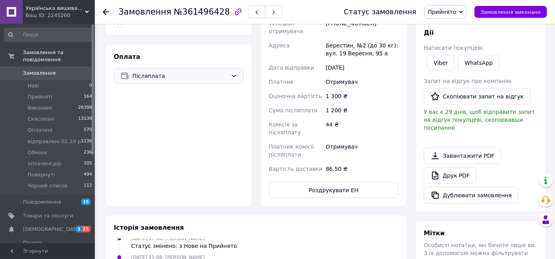
scroll to position [43, 0]
click at [370, 182] on button "Роздрукувати ЕН" at bounding box center [334, 190] width 130 height 16
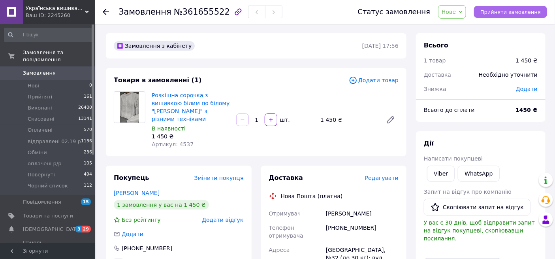
click at [501, 11] on span "Прийняти замовлення" at bounding box center [511, 12] width 60 height 6
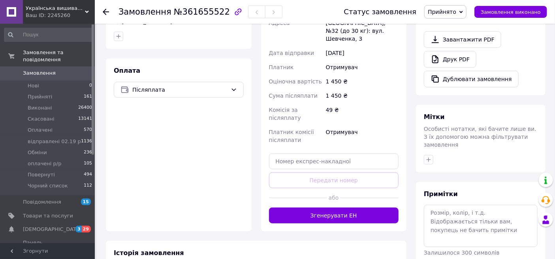
scroll to position [231, 0]
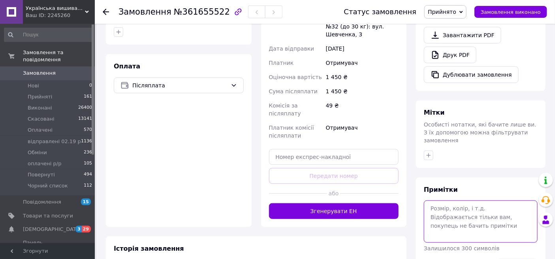
click at [459, 201] on textarea at bounding box center [481, 221] width 114 height 42
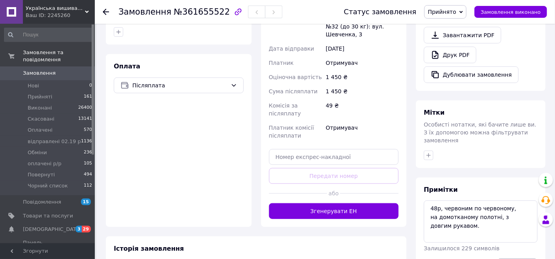
click at [458, 210] on textarea "48р, червоним по червоному, на домотканому полотні, з довгим рукавом." at bounding box center [481, 221] width 114 height 42
type textarea "48р, червоним по червоному, на домотканому полотні, з довгим рукавом. [PERSON_N…"
click at [429, 153] on icon "button" at bounding box center [429, 155] width 4 height 4
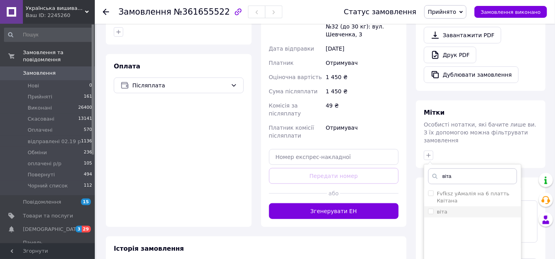
type input "віта"
click at [430, 209] on input "віта" at bounding box center [430, 211] width 5 height 5
checkbox input "true"
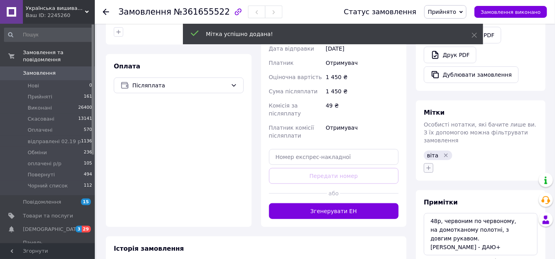
click at [428, 166] on icon "button" at bounding box center [429, 168] width 4 height 4
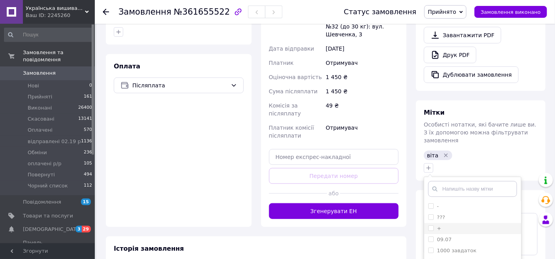
click at [430, 225] on input "+" at bounding box center [430, 227] width 5 height 5
checkbox input "true"
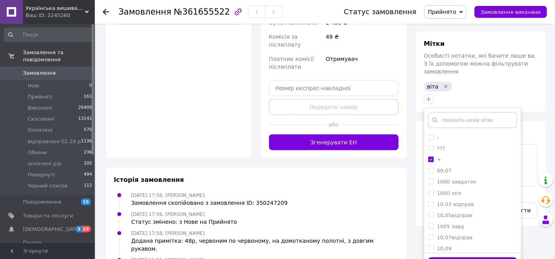
scroll to position [324, 0]
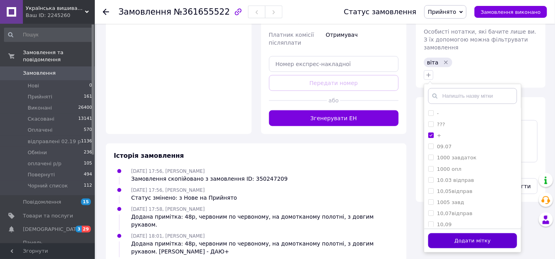
click at [493, 233] on button "Додати мітку" at bounding box center [472, 240] width 89 height 15
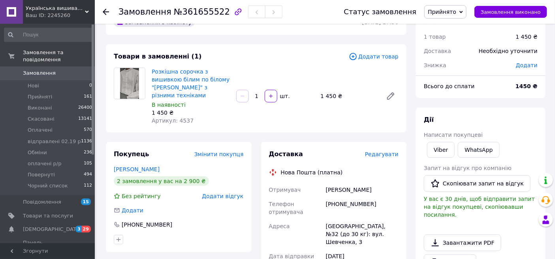
scroll to position [0, 0]
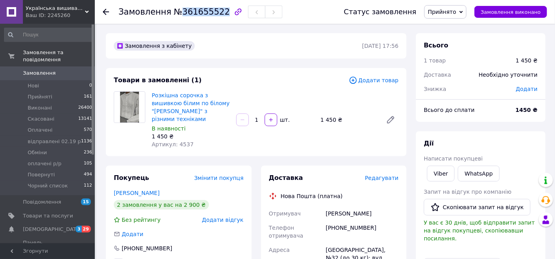
drag, startPoint x: 177, startPoint y: 12, endPoint x: 215, endPoint y: 13, distance: 37.6
click at [215, 13] on span "№361655522" at bounding box center [202, 11] width 56 height 9
click at [209, 11] on span "№361655522" at bounding box center [202, 11] width 56 height 9
drag, startPoint x: 177, startPoint y: 13, endPoint x: 215, endPoint y: 11, distance: 38.0
click at [215, 11] on span "№361655522" at bounding box center [202, 11] width 56 height 9
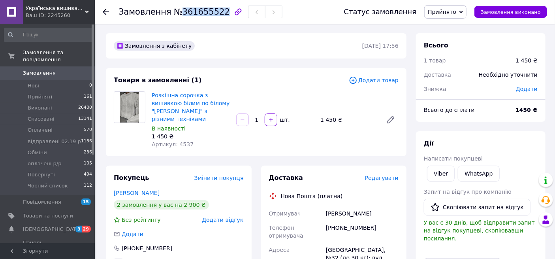
copy span "361655522"
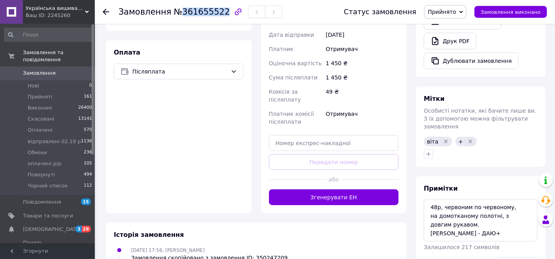
scroll to position [244, 0]
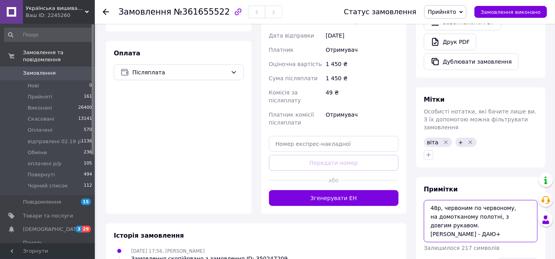
drag, startPoint x: 429, startPoint y: 192, endPoint x: 459, endPoint y: 209, distance: 34.7
click at [459, 209] on textarea "48р, червоним по червоному, на домотканому полотні, з довгим рукавом. Ліля - ДА…" at bounding box center [481, 221] width 114 height 42
click at [428, 200] on textarea "48р, червоним по червоному, на домотканому полотні, з довгим рукавом. Ліля - ДА…" at bounding box center [481, 221] width 114 height 42
type textarea "ЖІНОЧА 48р, червоним по червоному, на домотканому полотні, з довгим рукавом. Лі…"
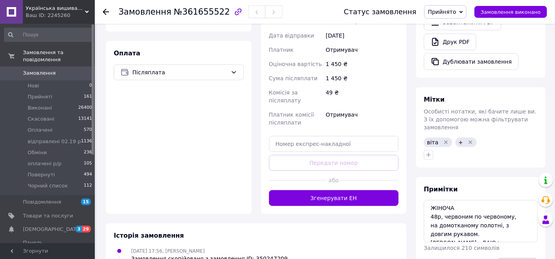
click at [29, 70] on span "Замовлення" at bounding box center [39, 73] width 33 height 7
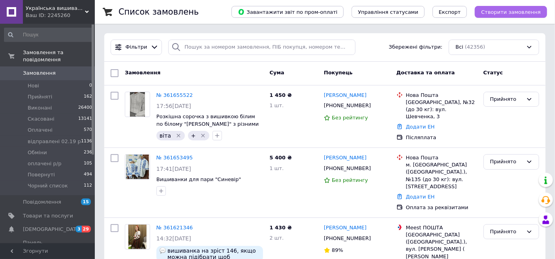
click at [516, 12] on span "Створити замовлення" at bounding box center [511, 12] width 60 height 6
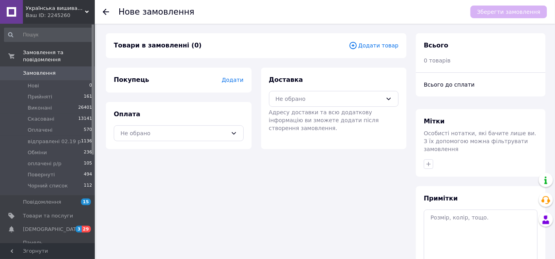
click at [373, 47] on span "Додати товар" at bounding box center [374, 45] width 50 height 9
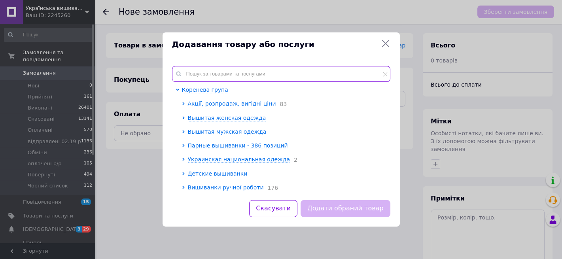
click at [273, 73] on input "text" at bounding box center [281, 74] width 218 height 16
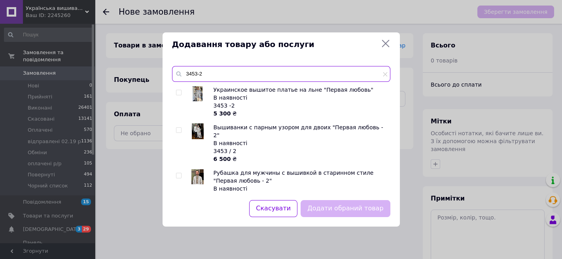
type input "3453-2"
click at [177, 91] on input "checkbox" at bounding box center [178, 92] width 5 height 5
checkbox input "true"
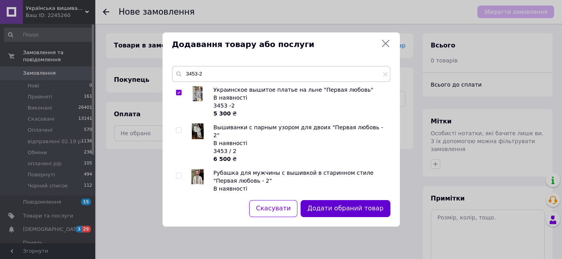
click at [355, 208] on button "Додати обраний товар" at bounding box center [344, 208] width 89 height 17
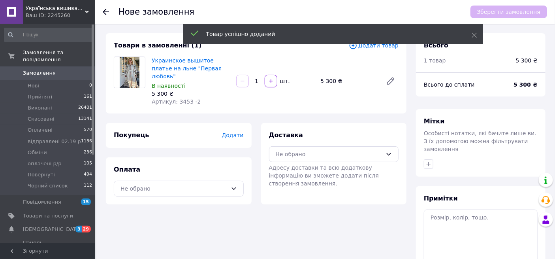
click at [375, 47] on span "Додати товар" at bounding box center [374, 45] width 50 height 9
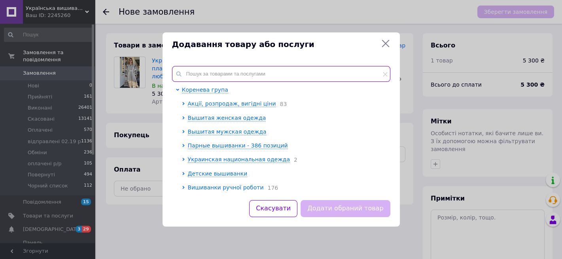
click at [296, 74] on input "text" at bounding box center [281, 74] width 218 height 16
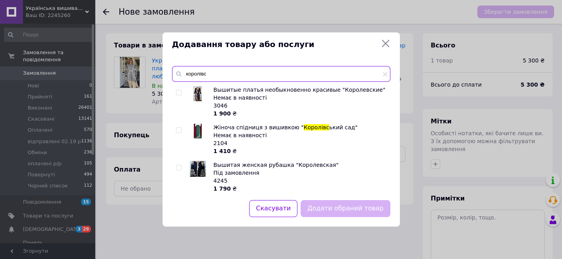
type input "королівс"
click at [177, 168] on input "checkbox" at bounding box center [178, 167] width 5 height 5
checkbox input "true"
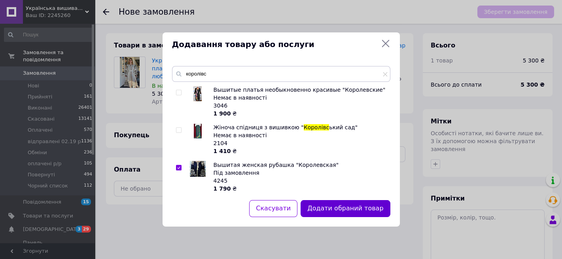
click at [345, 211] on button "Додати обраний товар" at bounding box center [344, 208] width 89 height 17
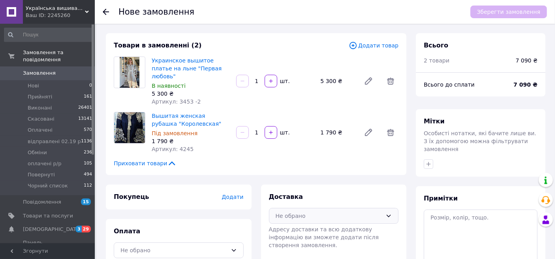
click at [310, 211] on div "Не обрано" at bounding box center [329, 215] width 107 height 9
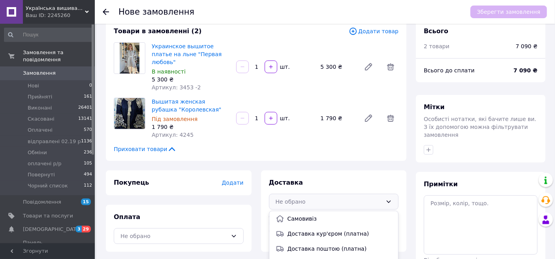
scroll to position [66, 0]
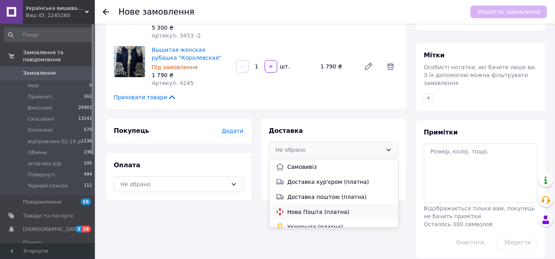
click at [303, 208] on span "Нова Пошта (платна)" at bounding box center [340, 212] width 105 height 8
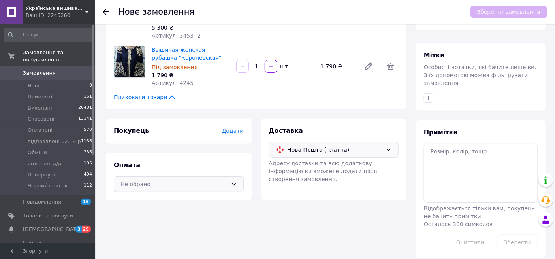
click at [209, 180] on div "Не обрано" at bounding box center [174, 184] width 107 height 9
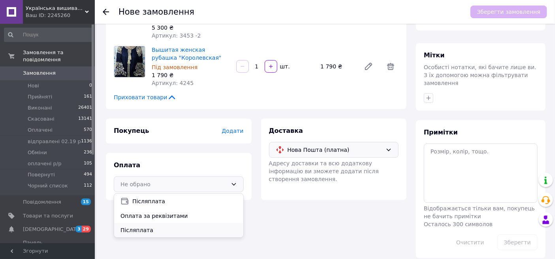
click at [136, 226] on span "Післяплата" at bounding box center [179, 230] width 117 height 8
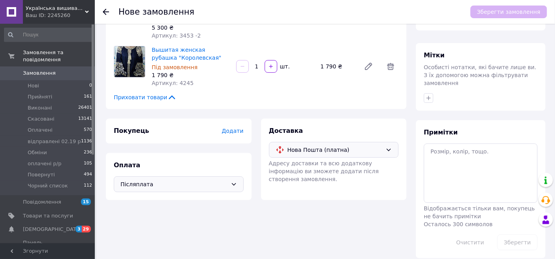
click at [236, 128] on span "Додати" at bounding box center [233, 131] width 22 height 6
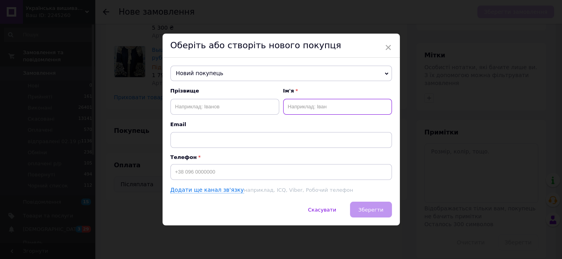
click at [295, 107] on input "text" at bounding box center [337, 107] width 109 height 16
type input "Тетяна"
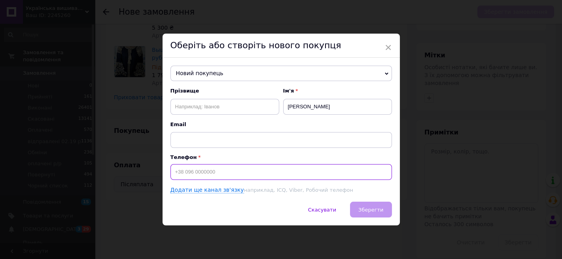
click at [231, 172] on input at bounding box center [280, 172] width 221 height 16
type input "+380677510918"
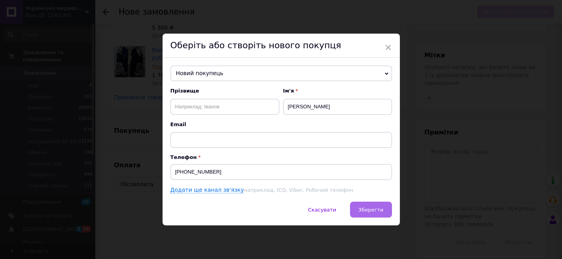
click at [378, 208] on span "Зберегти" at bounding box center [370, 210] width 25 height 6
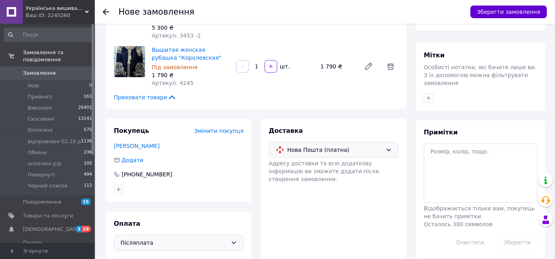
click at [495, 11] on button "Зберегти замовлення" at bounding box center [509, 12] width 77 height 13
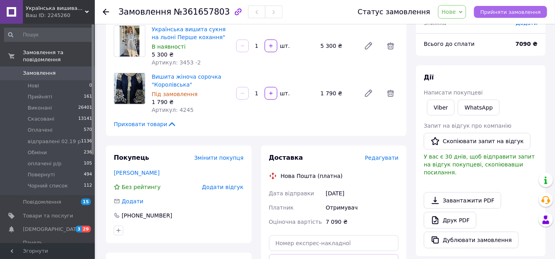
click at [523, 11] on span "Прийняти замовлення" at bounding box center [511, 12] width 60 height 6
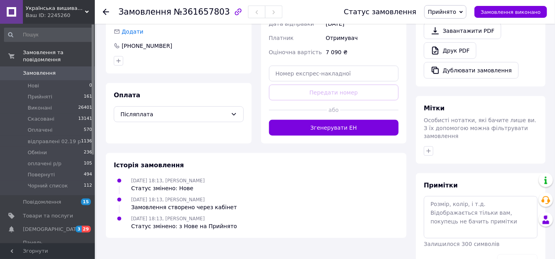
scroll to position [234, 0]
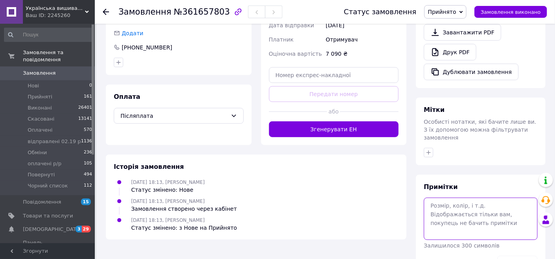
click at [468, 198] on textarea at bounding box center [481, 219] width 114 height 42
click at [479, 198] on textarea "46р, на ОГ - 90. Сукня - Є+ Сорочка - 7 р.д. аванс - 1000 грн Є+ (на" at bounding box center [481, 219] width 114 height 42
click at [496, 215] on textarea "46р, на ОГ - 90. Зріст - 168 см. Сукня - Є+ Сорочка - 7 р.д. аванс - 1000 грн Є…" at bounding box center [481, 219] width 114 height 42
type textarea "46р, на ОГ - 90. Зріст - 168 см. Сукня - Є+ Сорочка - 7 р.д. аванс - 1000 грн Є…"
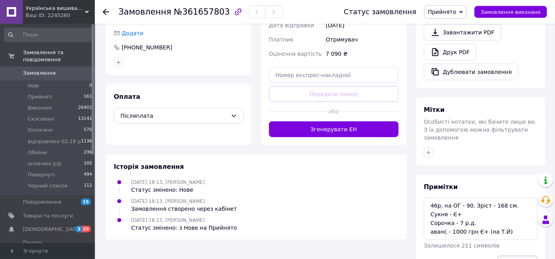
click at [518, 256] on button "Зберегти" at bounding box center [518, 264] width 40 height 16
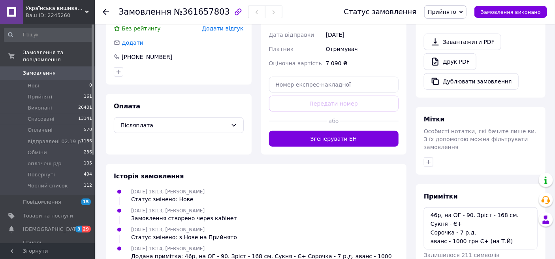
scroll to position [247, 0]
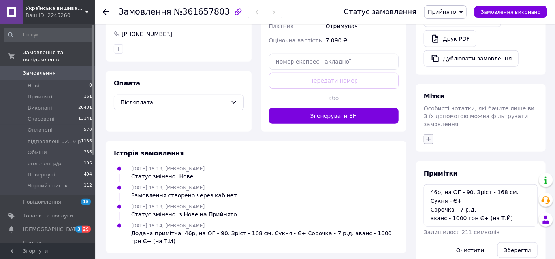
click at [429, 137] on icon "button" at bounding box center [429, 139] width 4 height 4
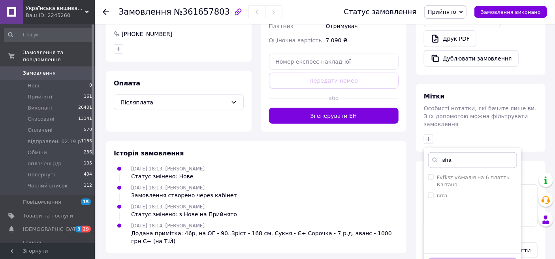
type input "віта"
click at [62, 70] on span "Замовлення" at bounding box center [48, 73] width 50 height 7
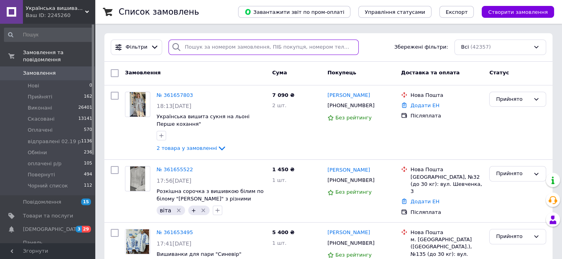
click at [218, 47] on input "search" at bounding box center [263, 47] width 190 height 15
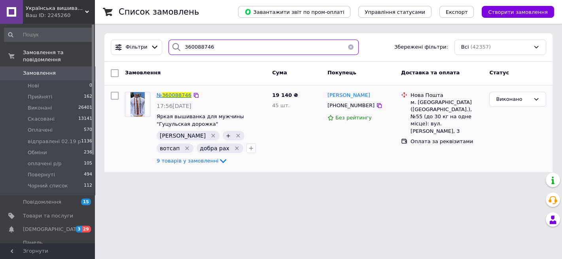
type input "360088746"
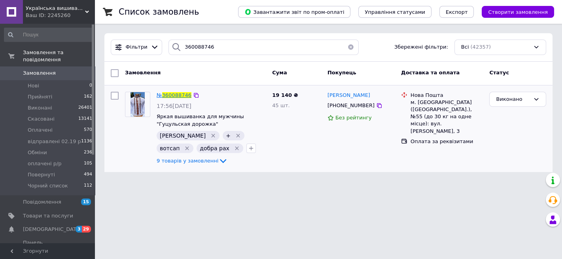
click at [172, 96] on span "360088746" at bounding box center [176, 95] width 29 height 6
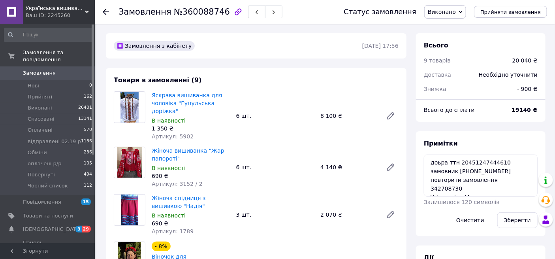
click at [50, 70] on span "Замовлення" at bounding box center [39, 73] width 33 height 7
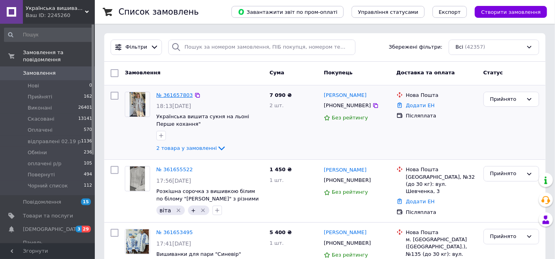
click at [177, 96] on link "№ 361657803" at bounding box center [175, 95] width 36 height 6
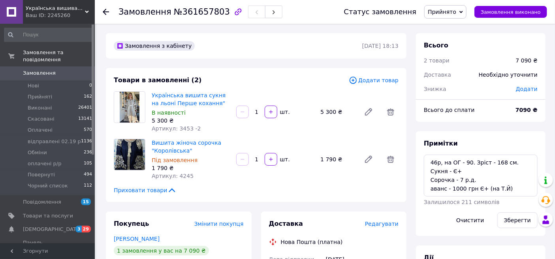
click at [57, 70] on span "Замовлення" at bounding box center [48, 73] width 50 height 7
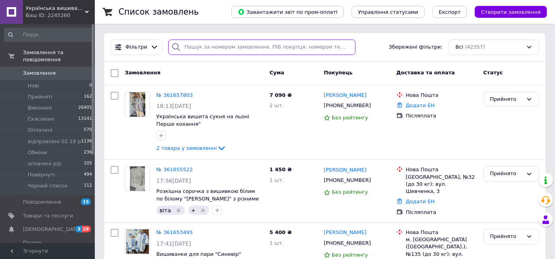
click at [287, 47] on input "search" at bounding box center [261, 47] width 187 height 15
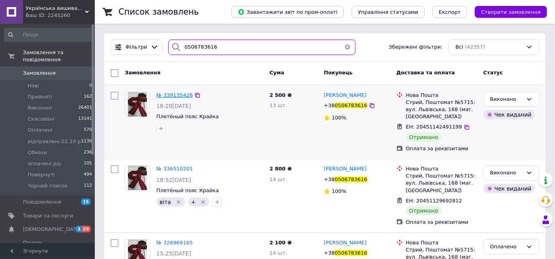
type input "0506783616"
click at [173, 94] on span "№ 339135426" at bounding box center [175, 95] width 36 height 6
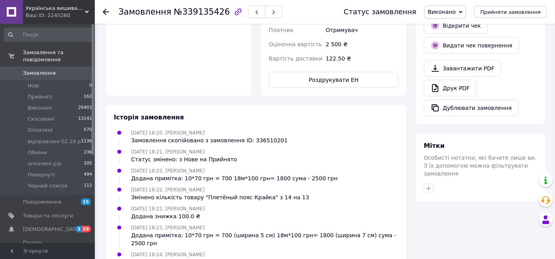
scroll to position [287, 0]
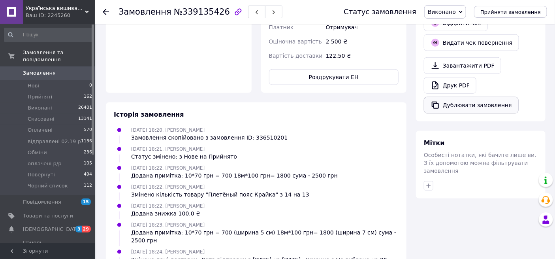
click at [457, 105] on button "Дублювати замовлення" at bounding box center [471, 105] width 95 height 17
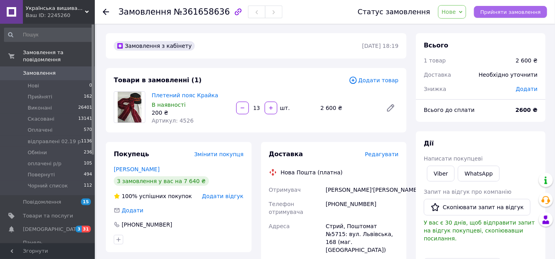
click at [508, 11] on span "Прийняти замовлення" at bounding box center [511, 12] width 60 height 6
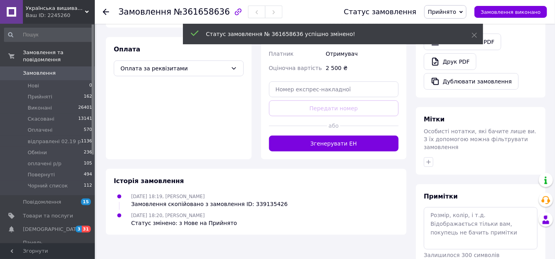
scroll to position [233, 0]
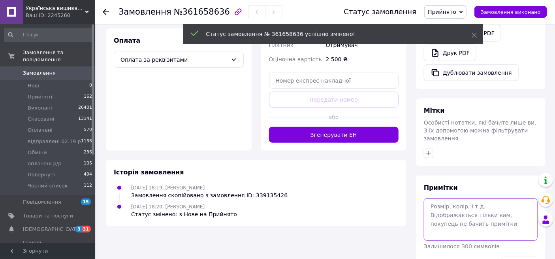
click at [470, 205] on textarea at bounding box center [481, 219] width 114 height 42
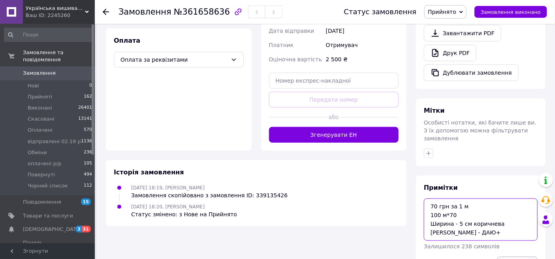
type textarea "70 грн за 1 м 100 м*70 Ширина - 5 см коричнева [PERSON_NAME] - ДАЮ+"
click at [518, 257] on button "Зберегти" at bounding box center [518, 265] width 40 height 16
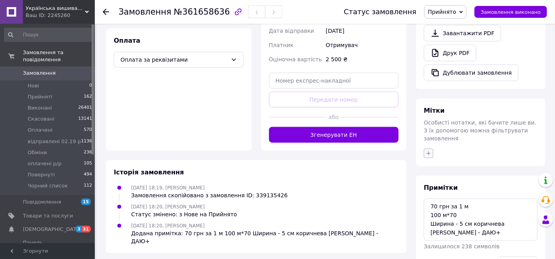
click at [428, 150] on icon "button" at bounding box center [429, 153] width 6 height 6
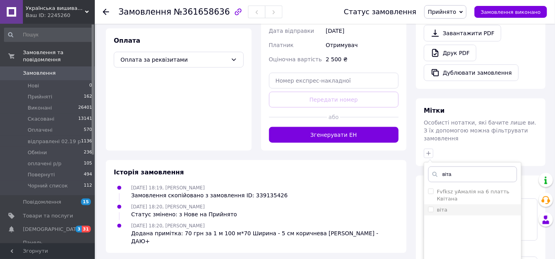
type input "віта"
click at [431, 207] on input "віта" at bounding box center [430, 209] width 5 height 5
checkbox input "true"
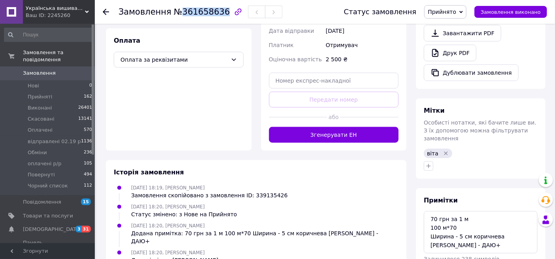
drag, startPoint x: 177, startPoint y: 13, endPoint x: 216, endPoint y: 13, distance: 38.7
click at [217, 13] on span "№361658636" at bounding box center [202, 11] width 56 height 9
copy span "361658636"
